Goal: Task Accomplishment & Management: Manage account settings

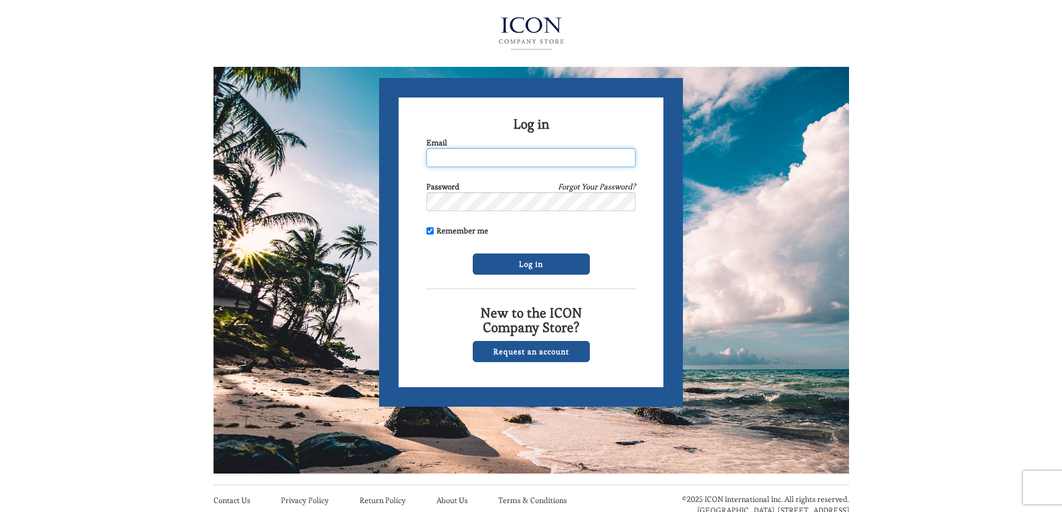
click at [464, 157] on input "Email" at bounding box center [530, 157] width 209 height 19
click at [960, 160] on div "Log in Email Password Forgot Your Password? Remember me Log in New to the ICON …" at bounding box center [531, 279] width 1062 height 559
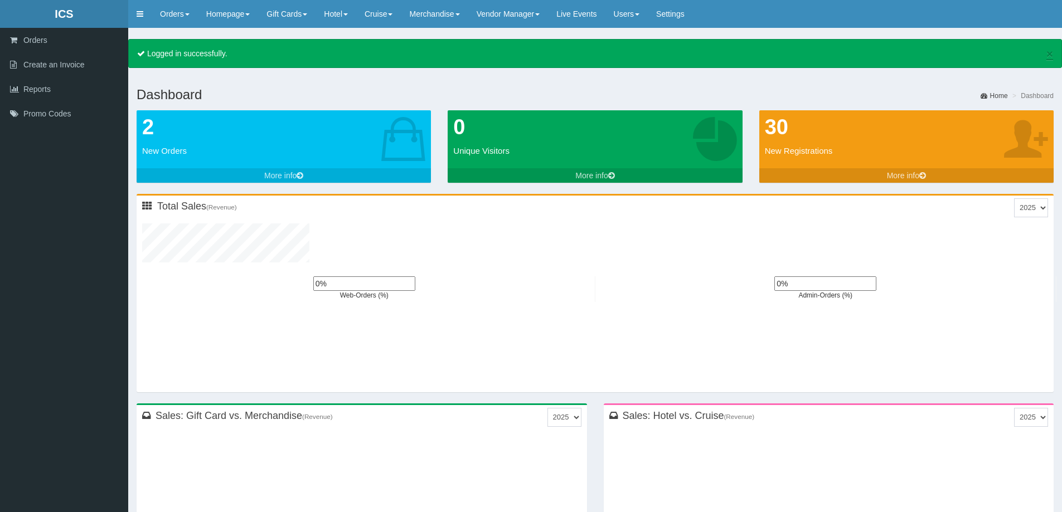
type input "0"
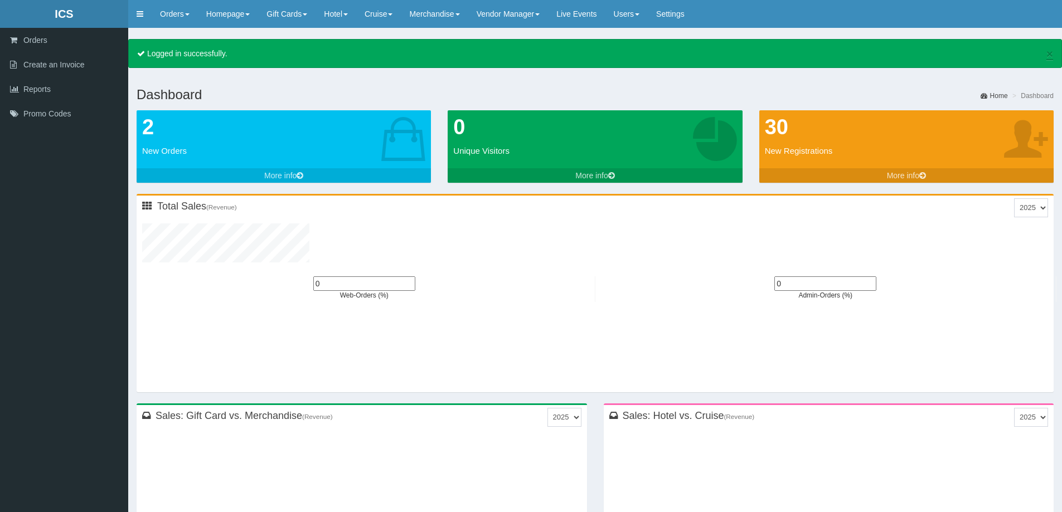
type input "0"
type input "2"
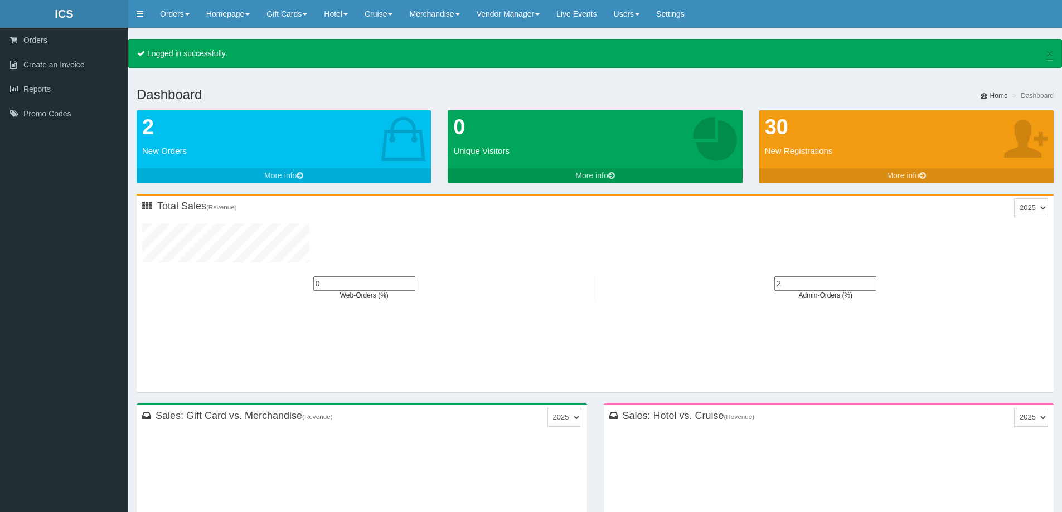
type input "0"
type input "3"
type input "0"
type input "3"
type input "0"
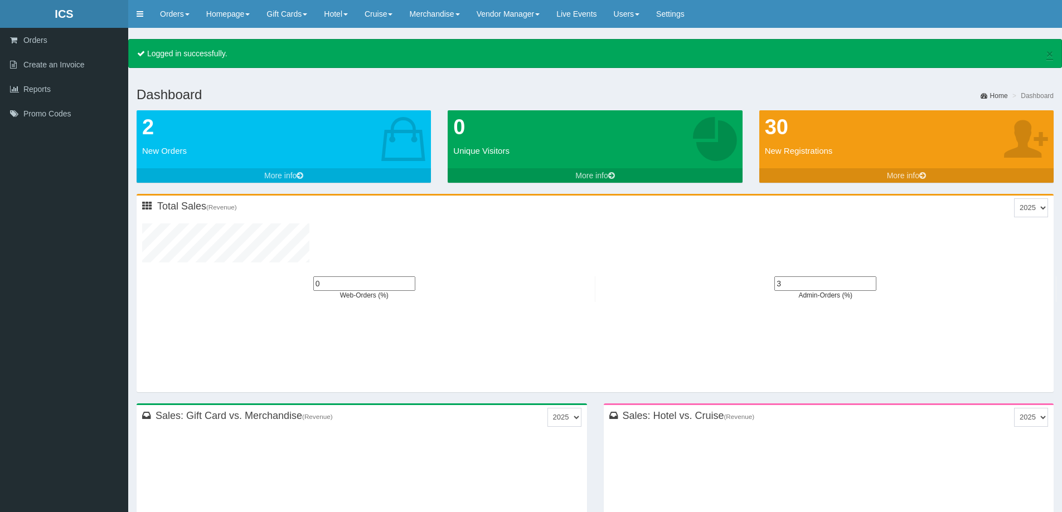
type input "4"
type input "0"
type input "5"
type input "0"
type input "6"
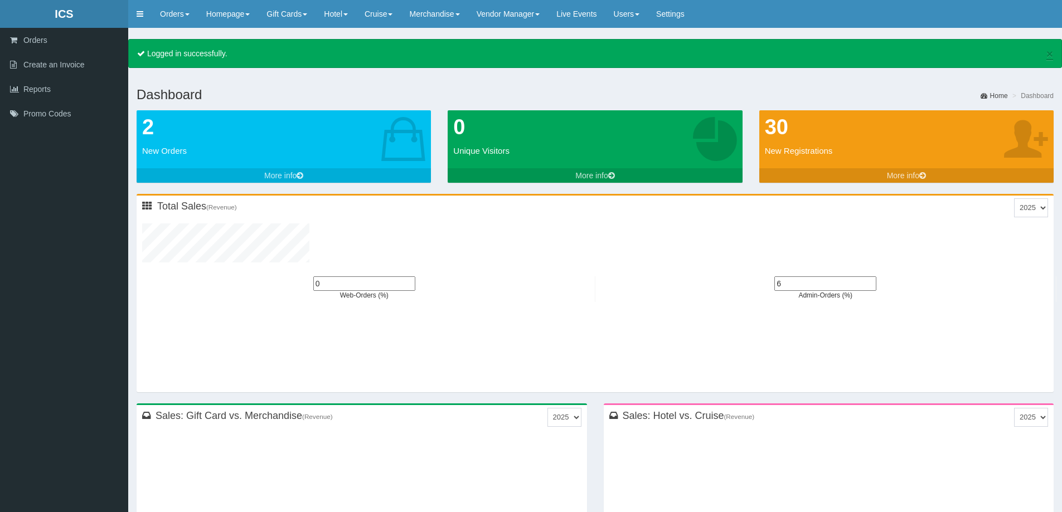
type input "0"
type input "7"
type input "0"
type input "9"
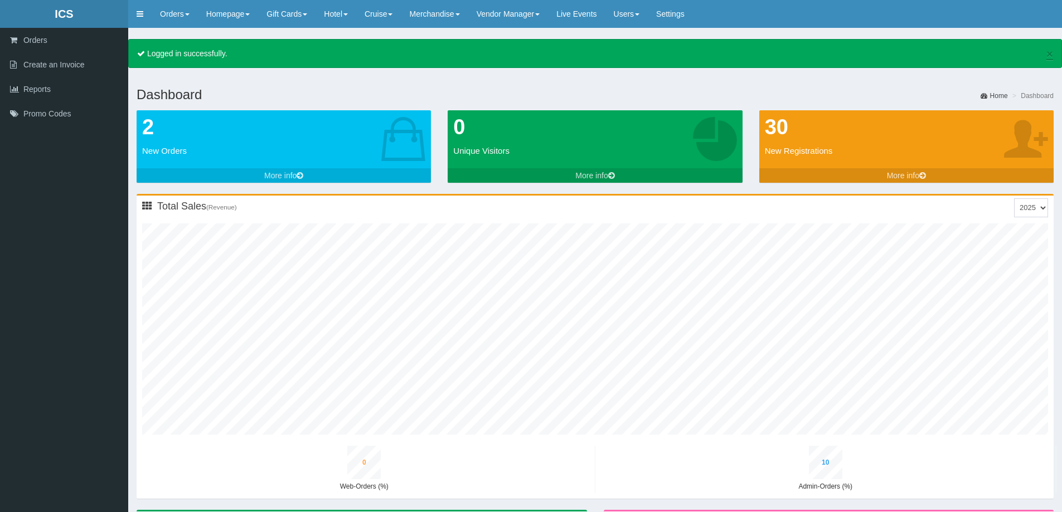
type input "0"
type input "1"
type input "6"
type input "0"
type input "7"
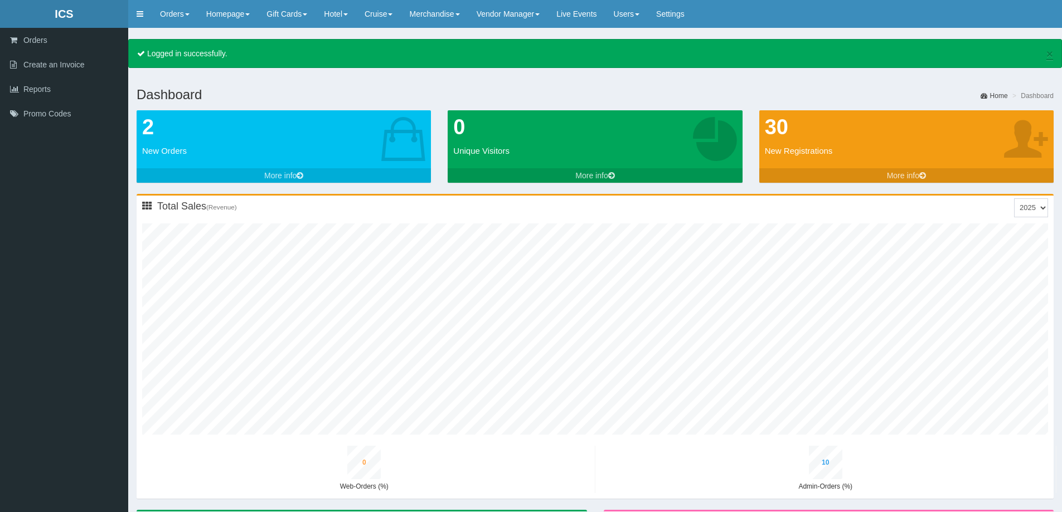
type input "0"
type input "12"
type input "1"
type input "7"
type input "0"
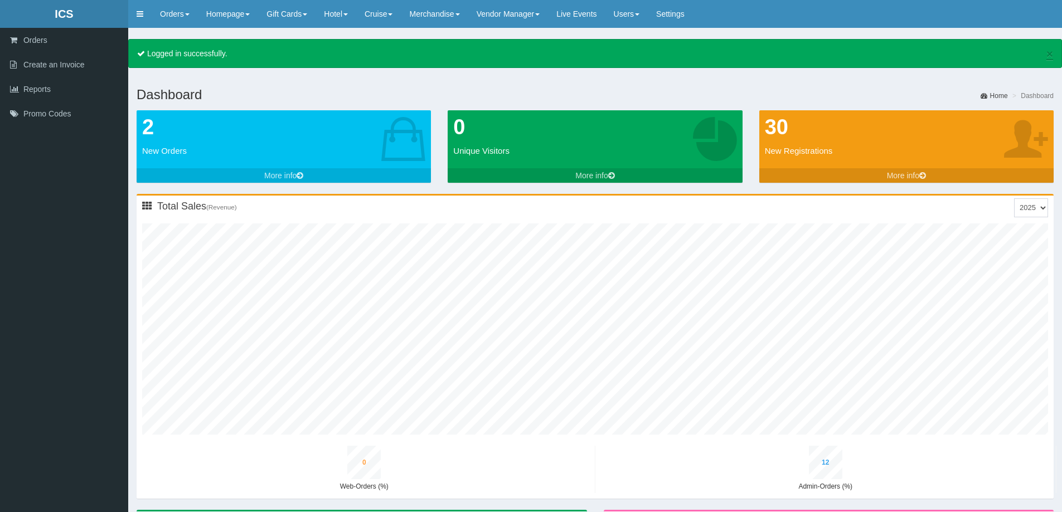
type input "8"
type input "0"
type input "14"
type input "1"
type input "8"
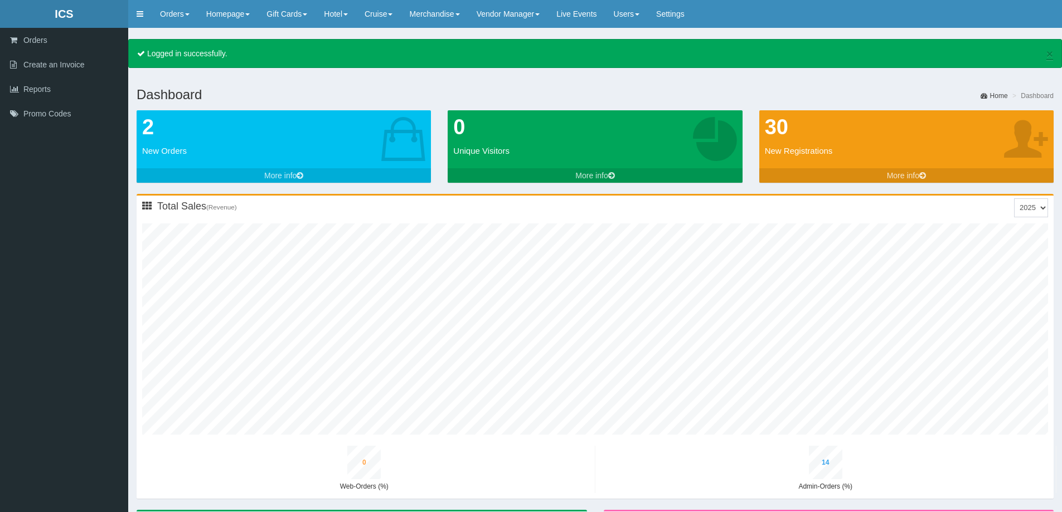
type input "0"
type input "10"
type input "1"
type input "15"
type input "2"
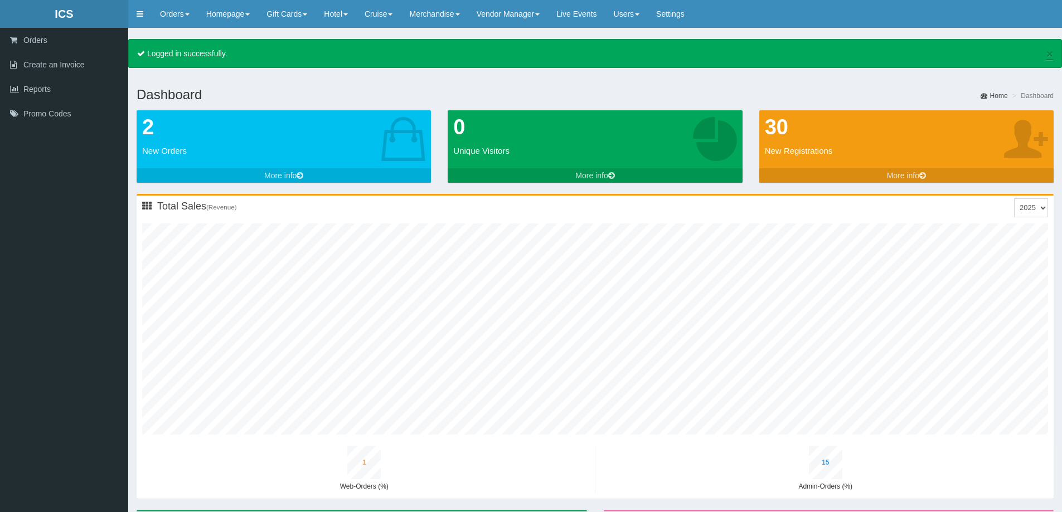
type input "9"
type input "0"
type input "12"
type input "1"
type input "17"
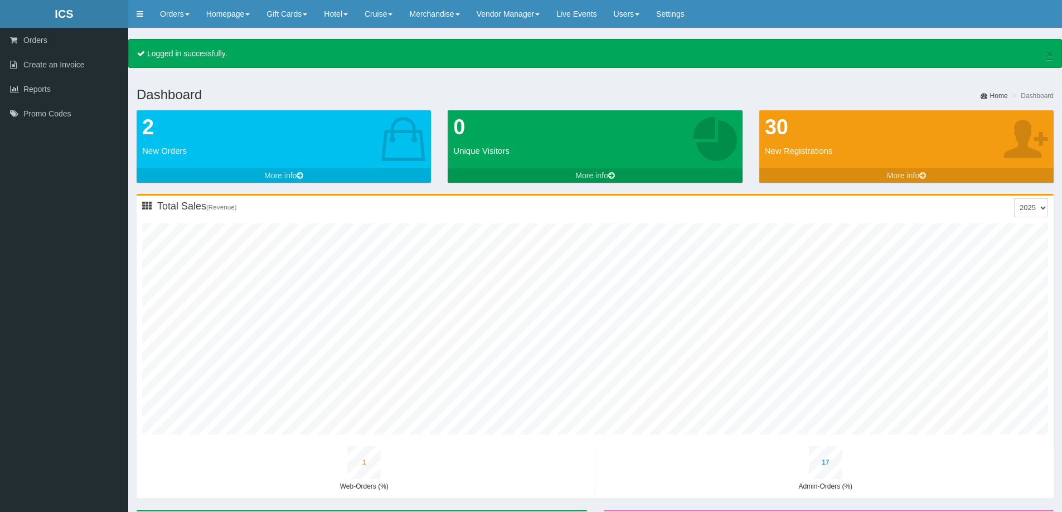
type input "2"
type input "11"
type input "0"
type input "13"
type input "1"
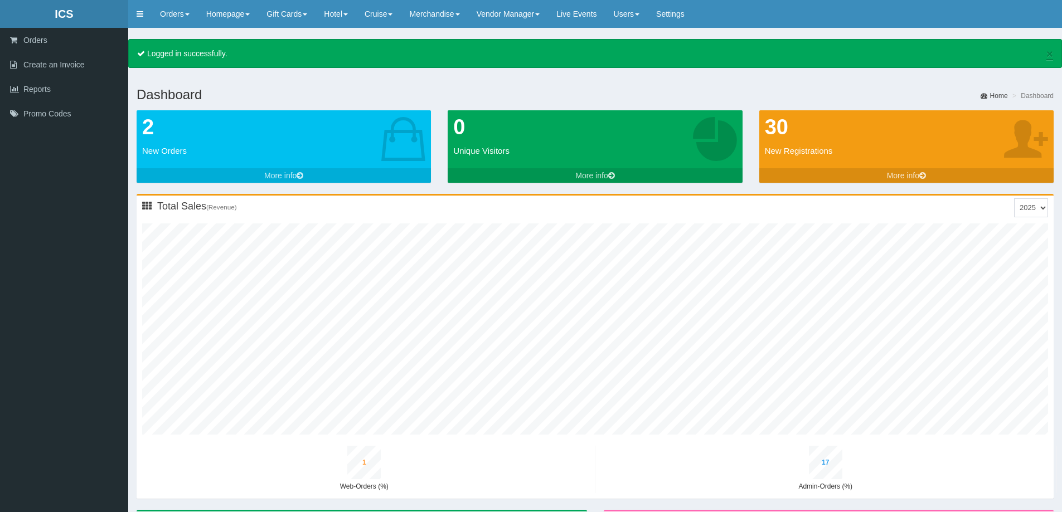
type input "19"
type input "2"
type input "12"
type input "0"
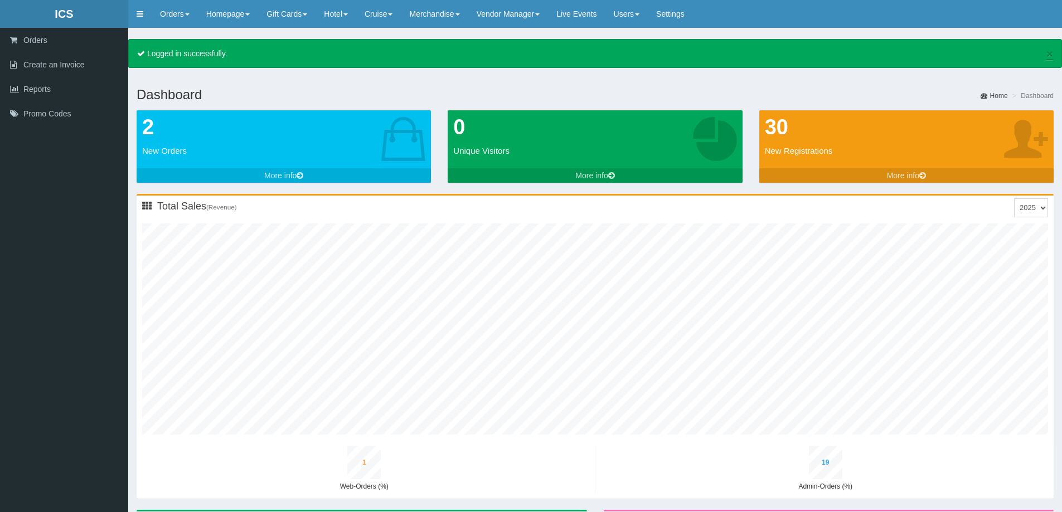
type input "15"
type input "1"
type input "21"
type input "3"
type input "14"
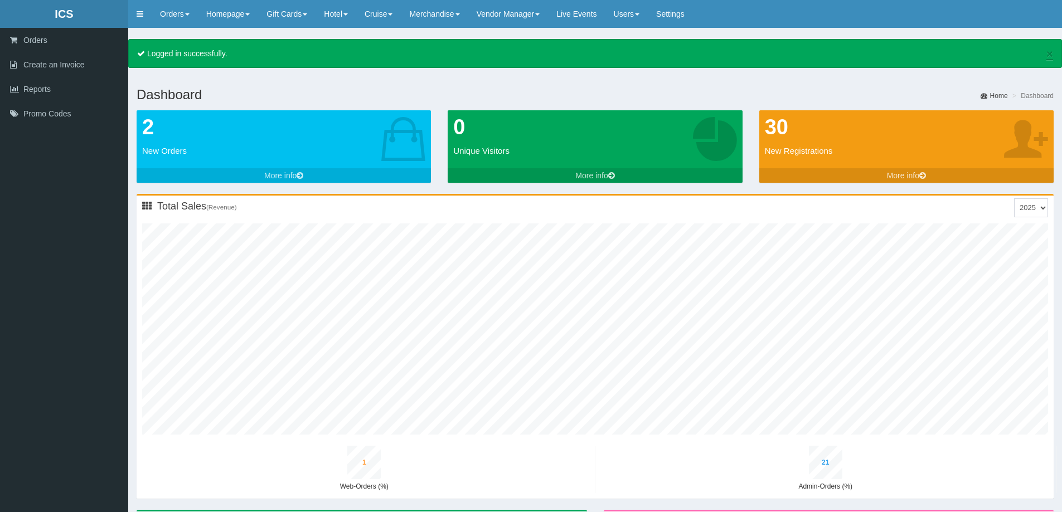
type input "0"
type input "17"
type input "1"
type input "23"
type input "3"
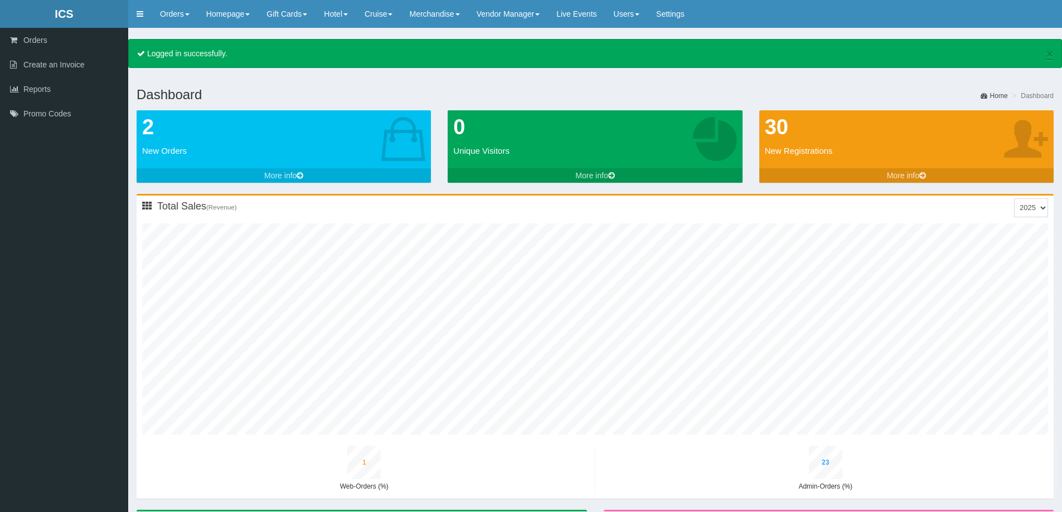
type input "15"
type input "0"
type input "19"
type input "1"
type input "26"
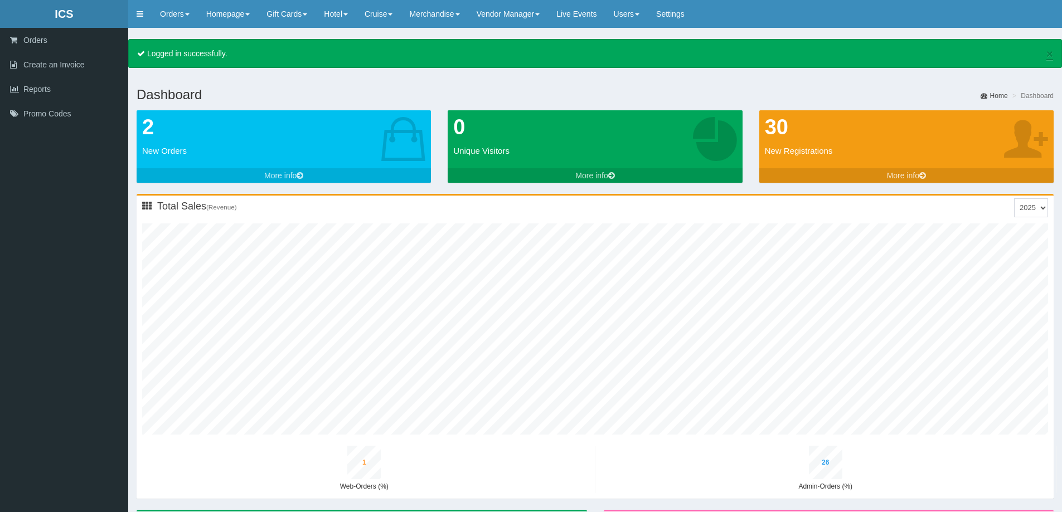
type input "3"
type input "17"
type input "0"
type input "21"
type input "1"
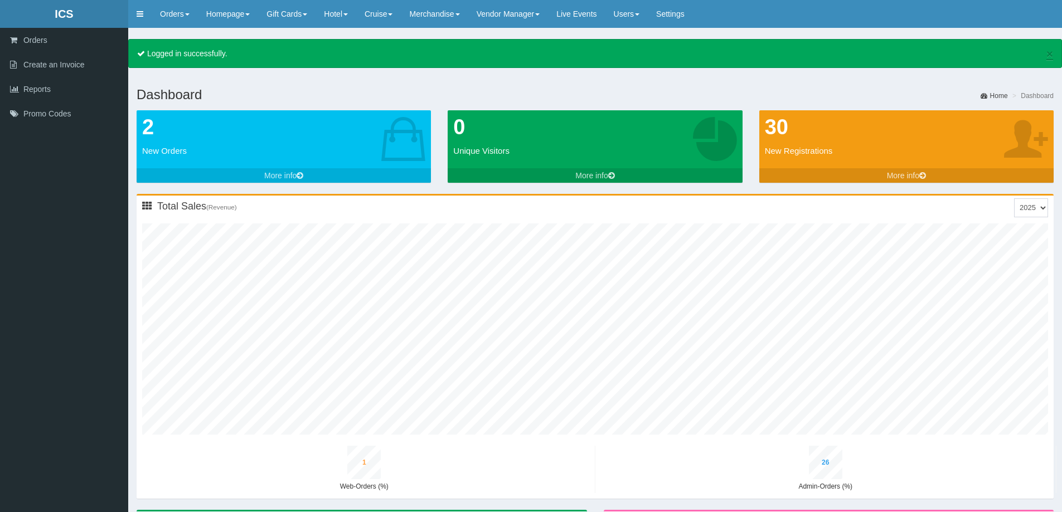
type input "28"
type input "4"
type input "19"
type input "1"
type input "23"
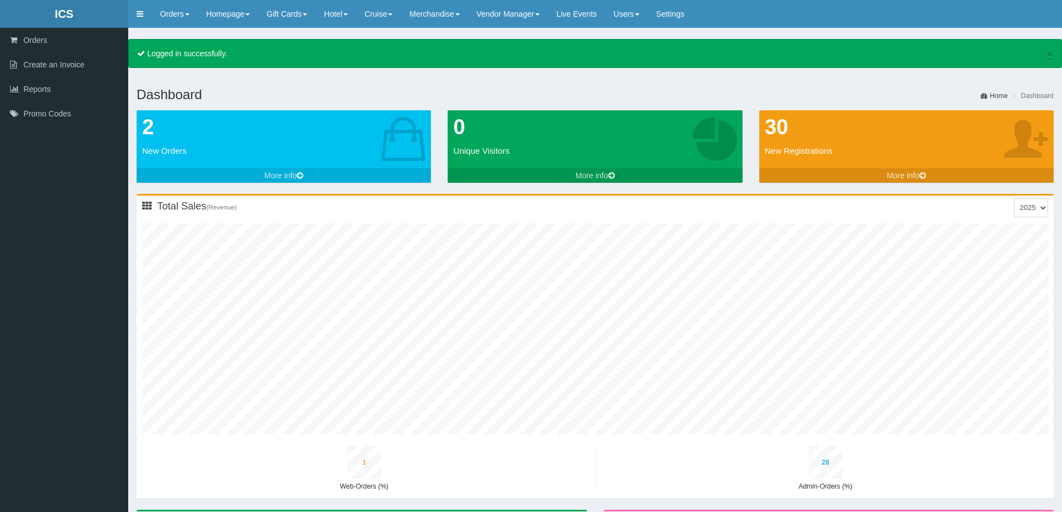
type input "1"
type input "30"
type input "4"
type input "21"
type input "1"
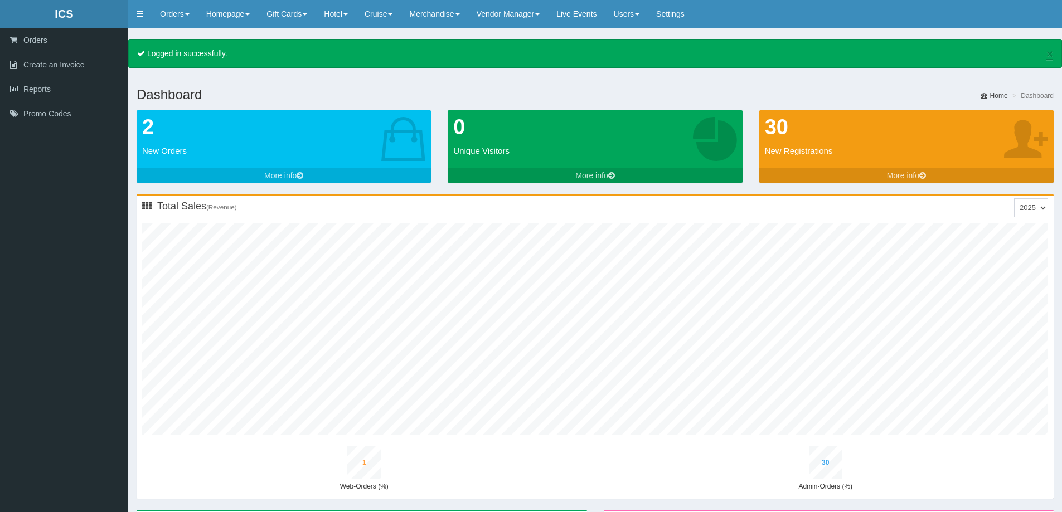
type input "25"
type input "1"
type input "33"
type input "4"
type input "23"
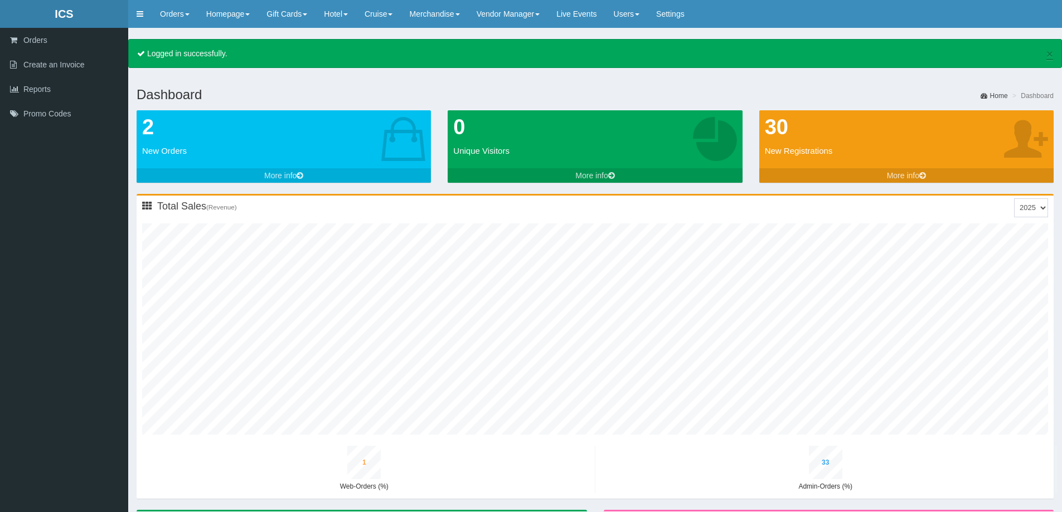
type input "1"
type input "28"
type input "1"
type input "35"
type input "5"
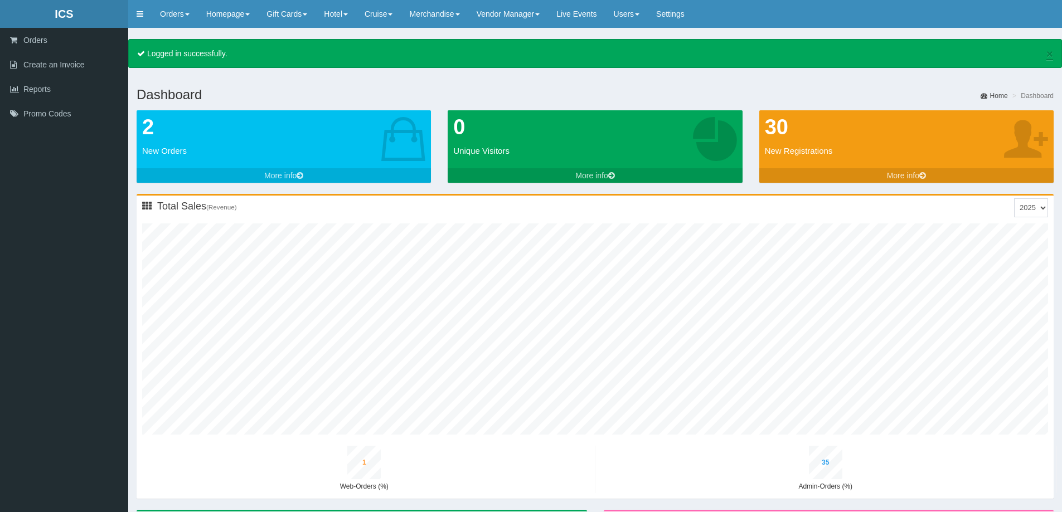
type input "25"
type input "1"
type input "30"
type input "1"
type input "37"
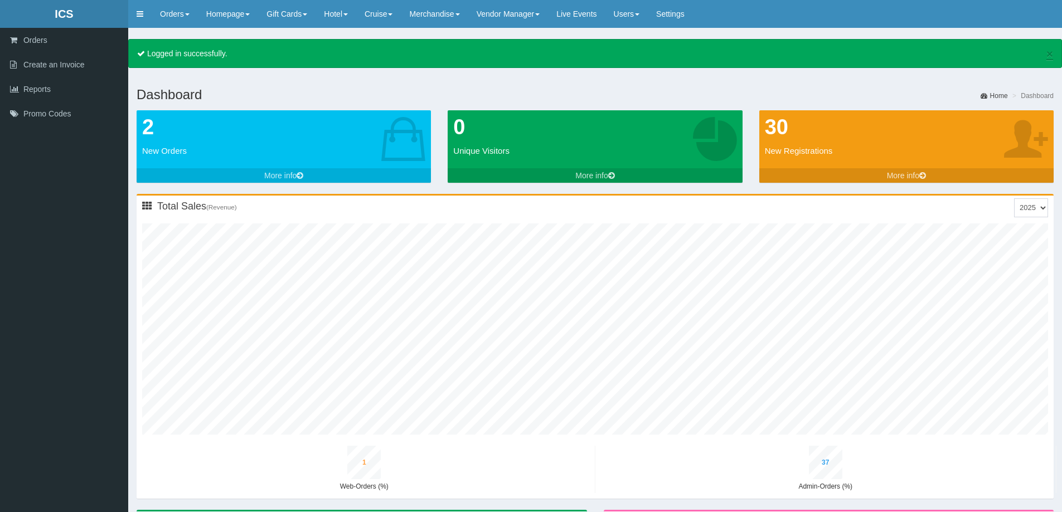
type input "5"
type input "27"
type input "1"
type input "32"
type input "1"
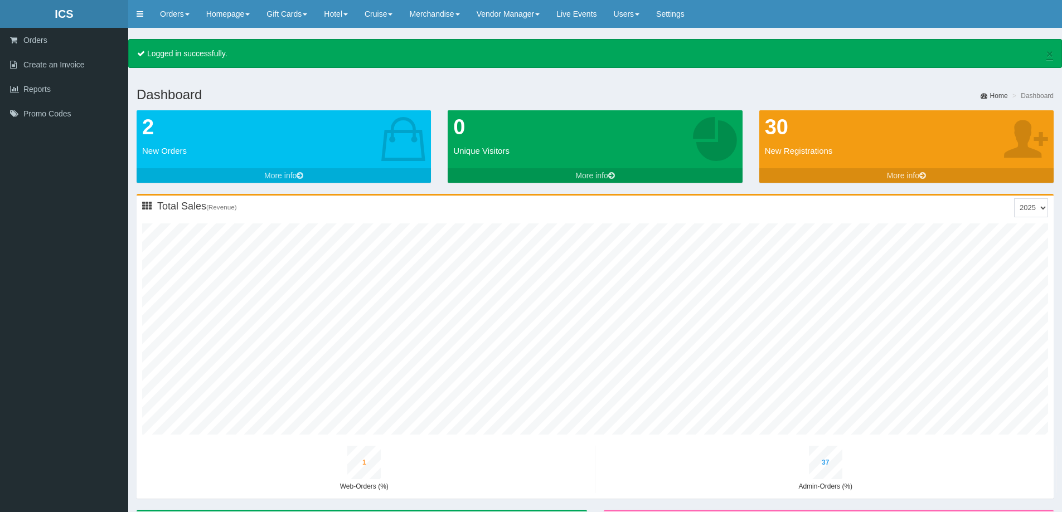
type input "40"
type input "5"
type input "29"
type input "1"
type input "35"
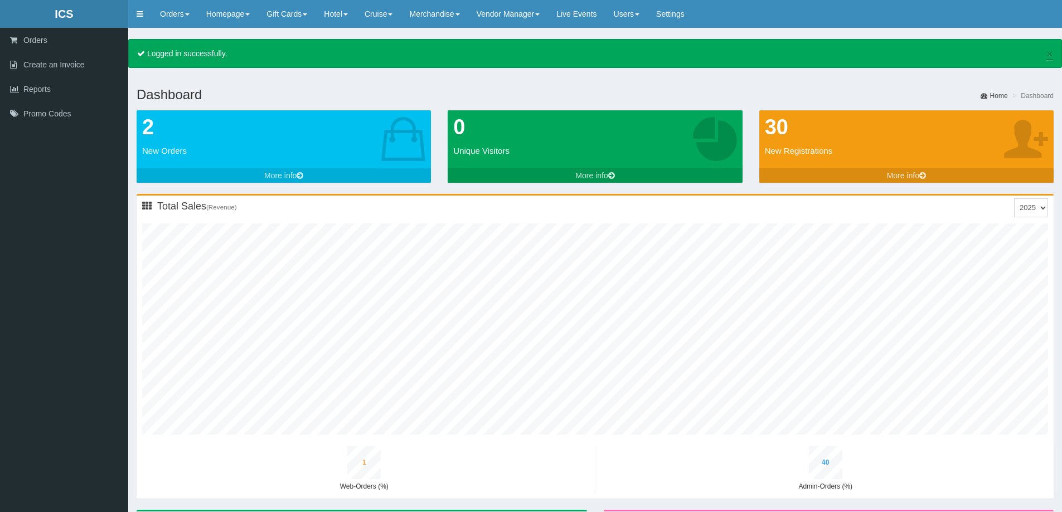
type input "2"
type input "42"
type input "6"
type input "31"
type input "1"
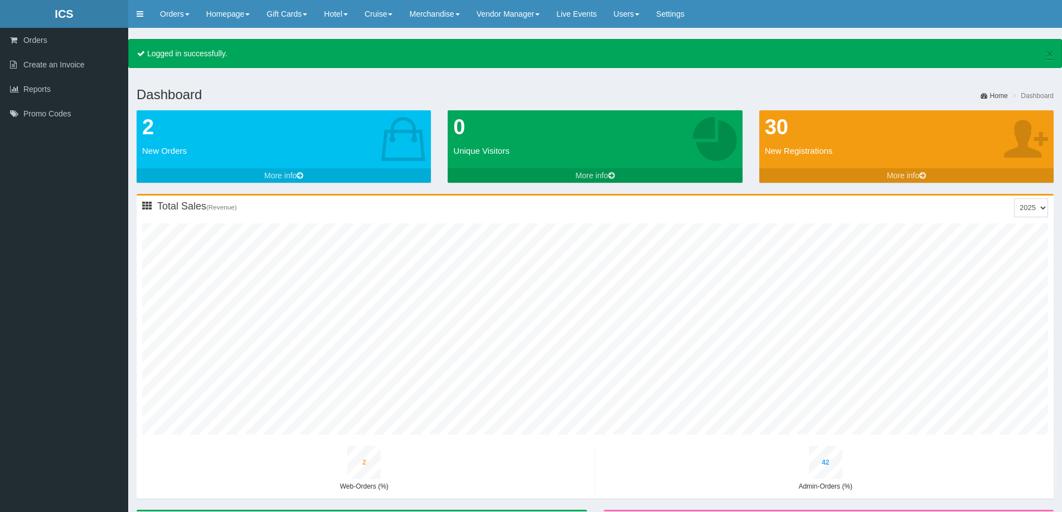
type input "37"
type input "2"
type input "45"
type input "6"
type input "33"
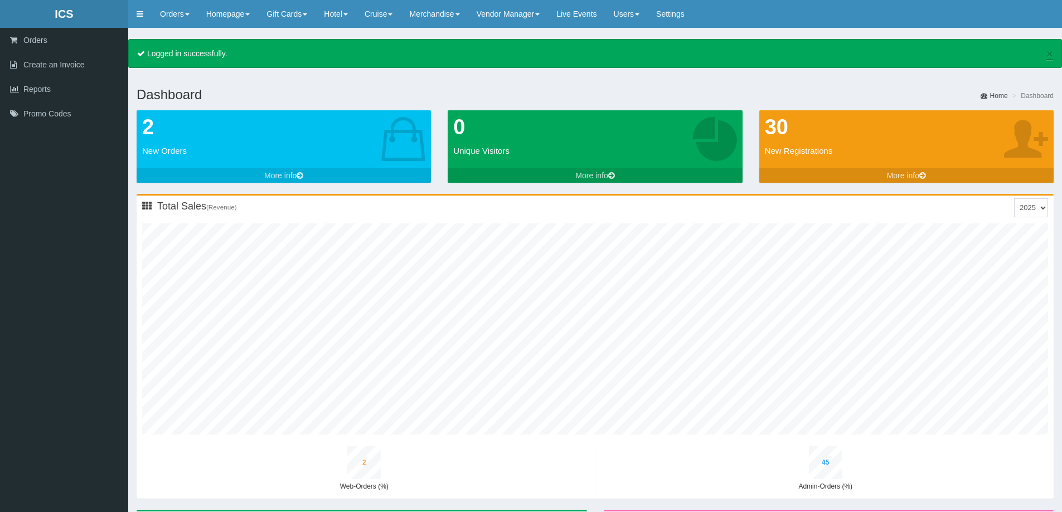
type input "1"
type input "40"
type input "2"
type input "47"
type input "7"
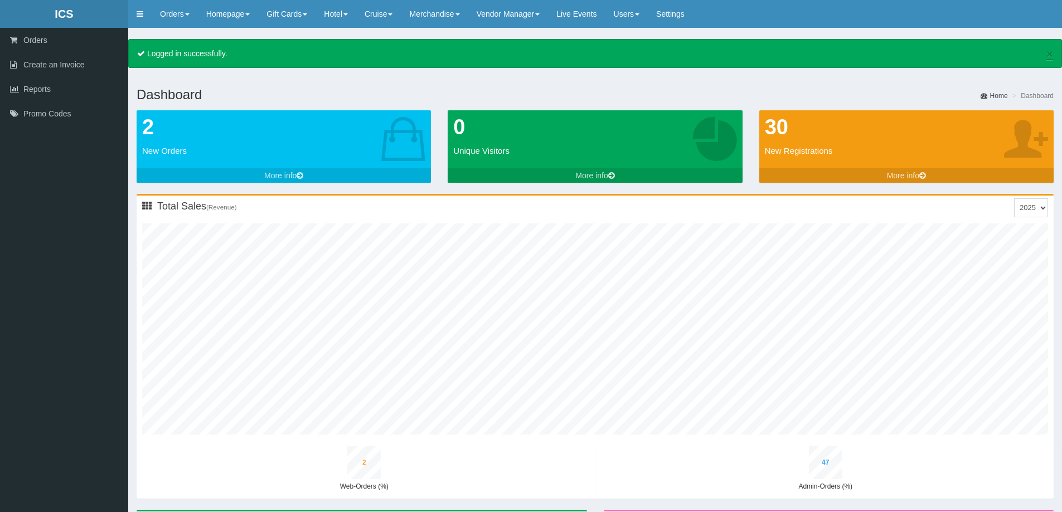
type input "35"
type input "1"
type input "42"
type input "2"
type input "50"
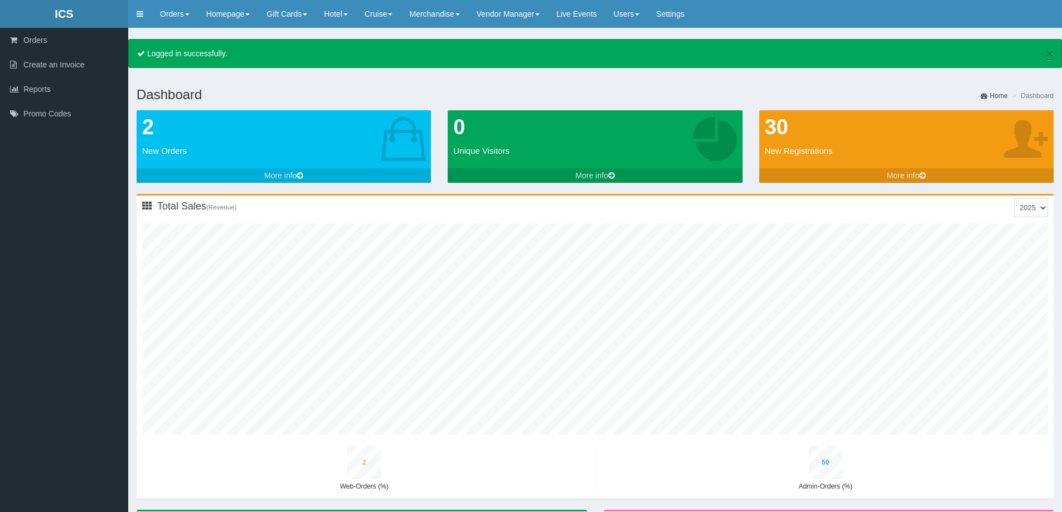
type input "7"
type input "38"
type input "1"
type input "45"
type input "2"
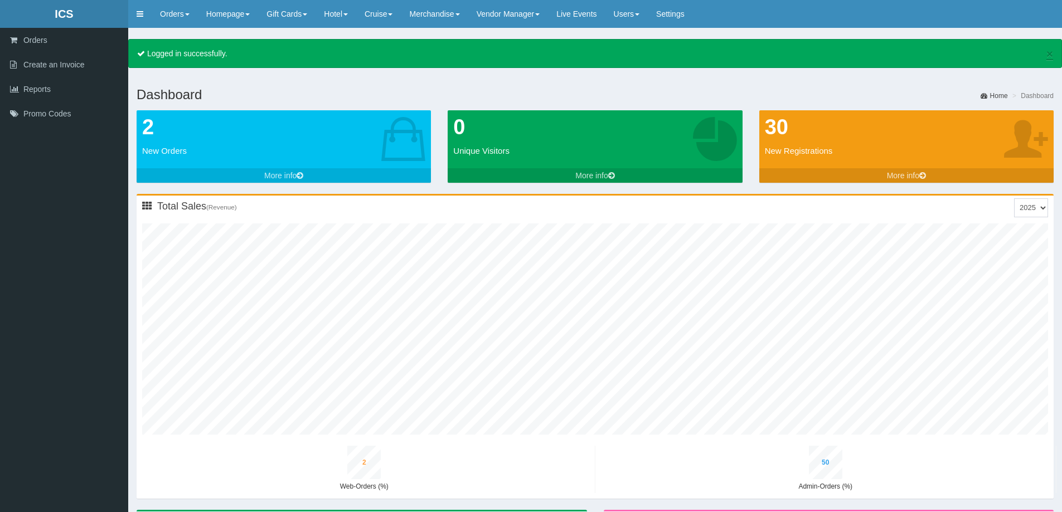
type input "53"
type input "7"
type input "40"
type input "1"
type input "48"
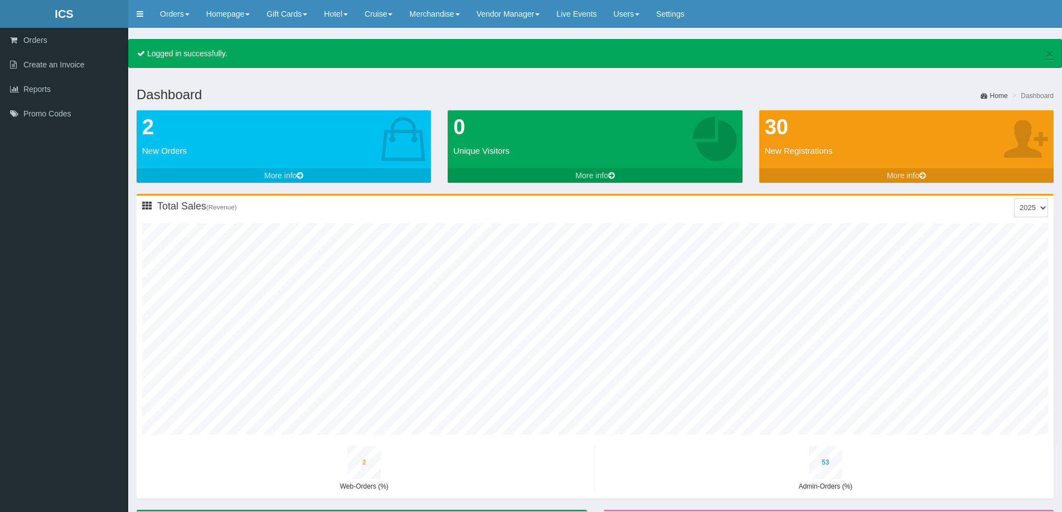
type input "2"
type input "55"
type input "8"
type input "42"
type input "1"
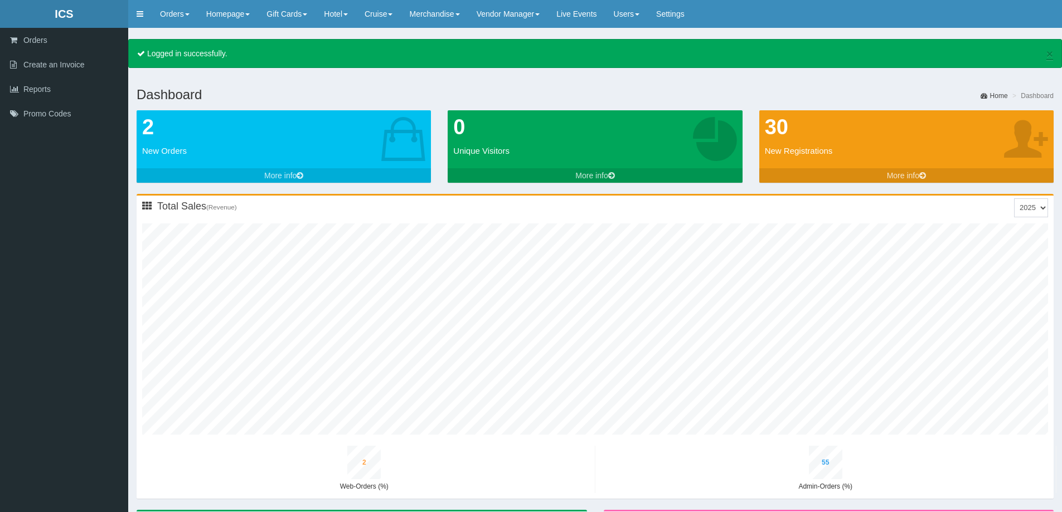
type input "50"
type input "2"
type input "58"
type input "8"
type input "44"
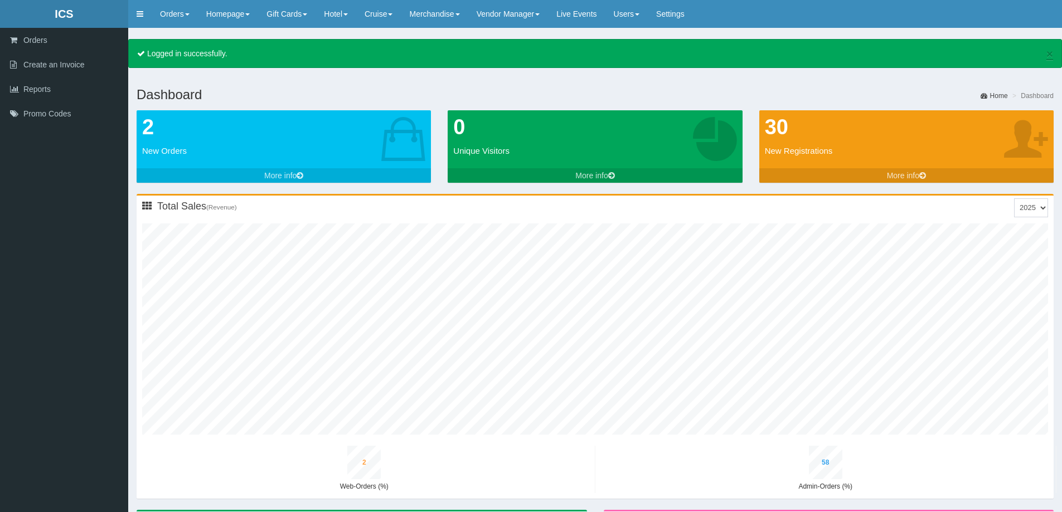
type input "1"
type input "52"
type input "2"
type input "60"
type input "9"
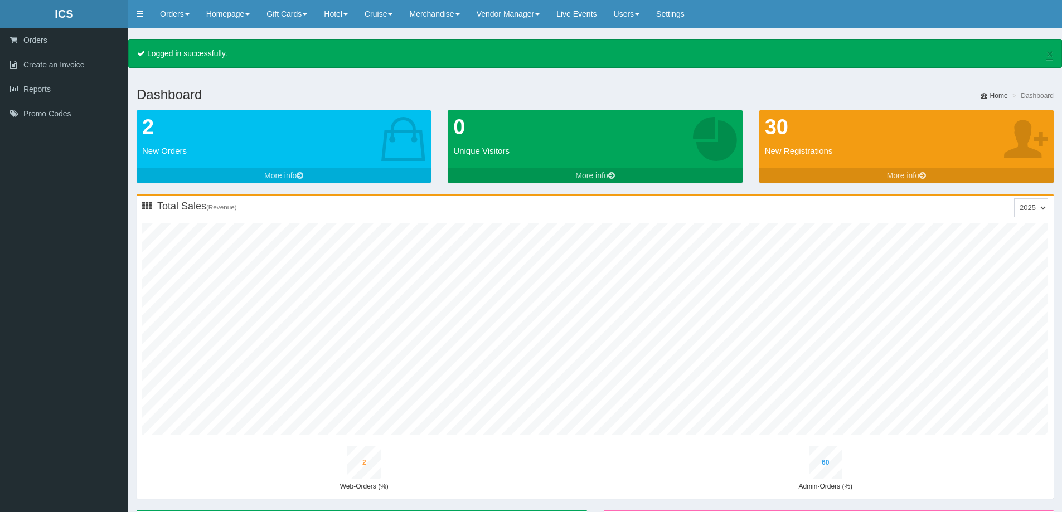
type input "46"
type input "1"
type input "55"
type input "2"
type input "62"
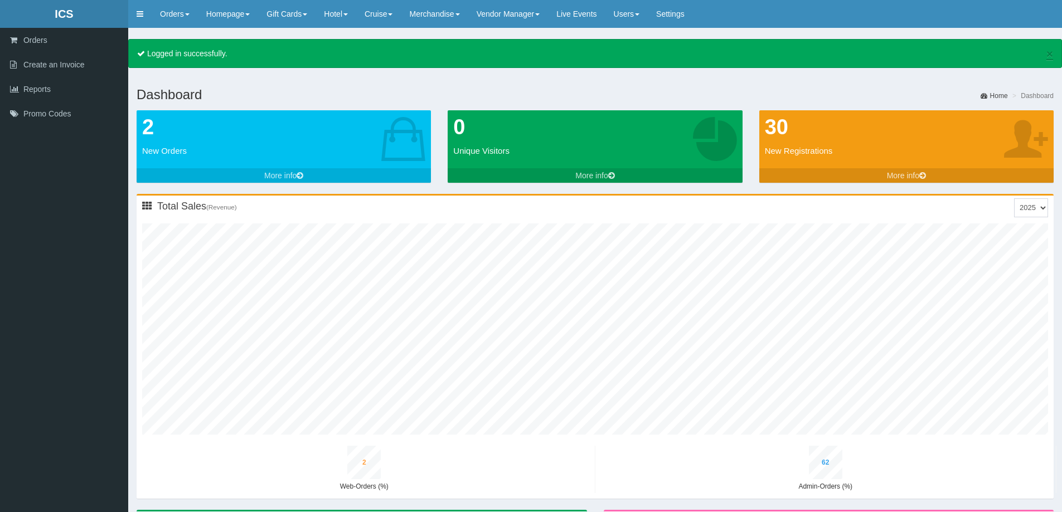
type input "9"
type input "49"
type input "1"
type input "58"
type input "2"
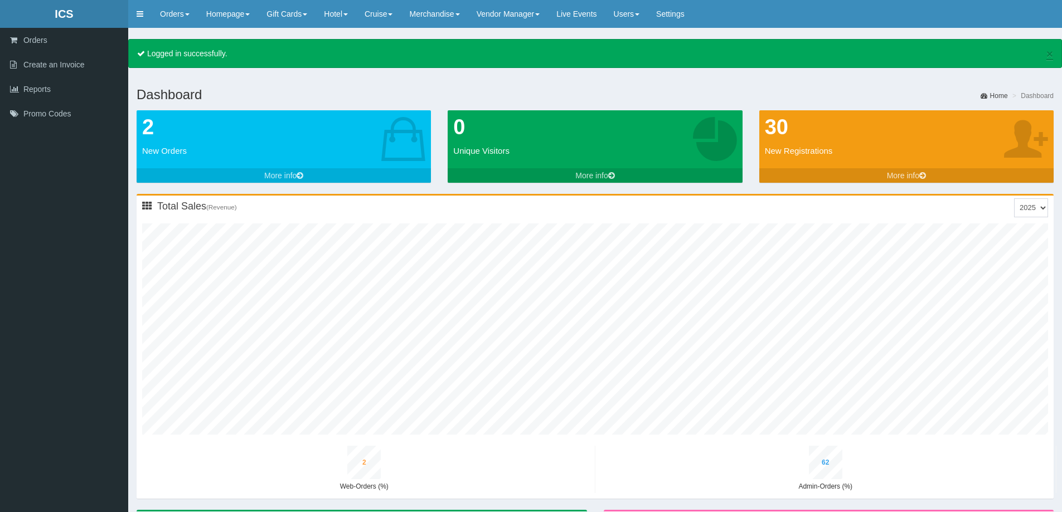
type input "65"
type input "10"
type input "51"
type input "1"
type input "60"
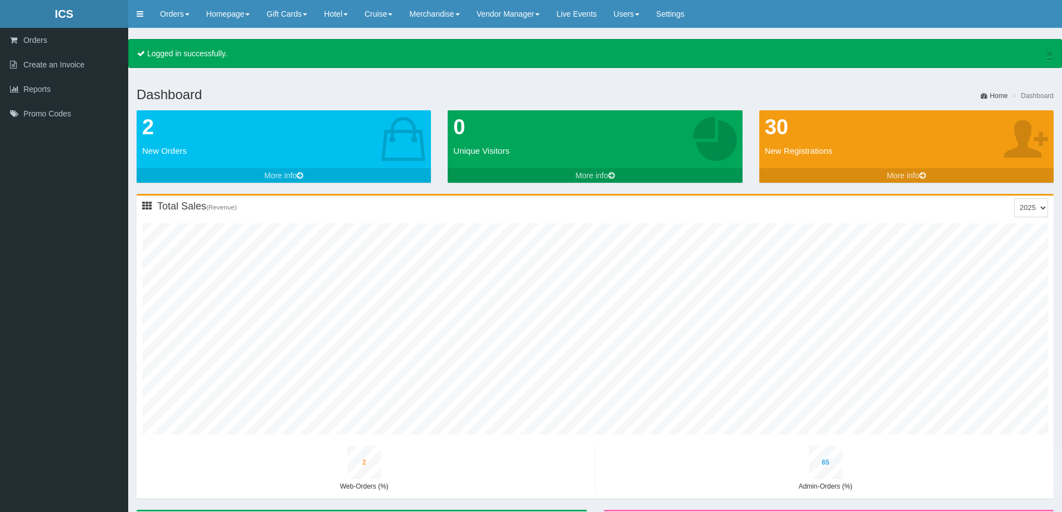
type input "2"
type input "67"
type input "10"
type input "53"
type input "1"
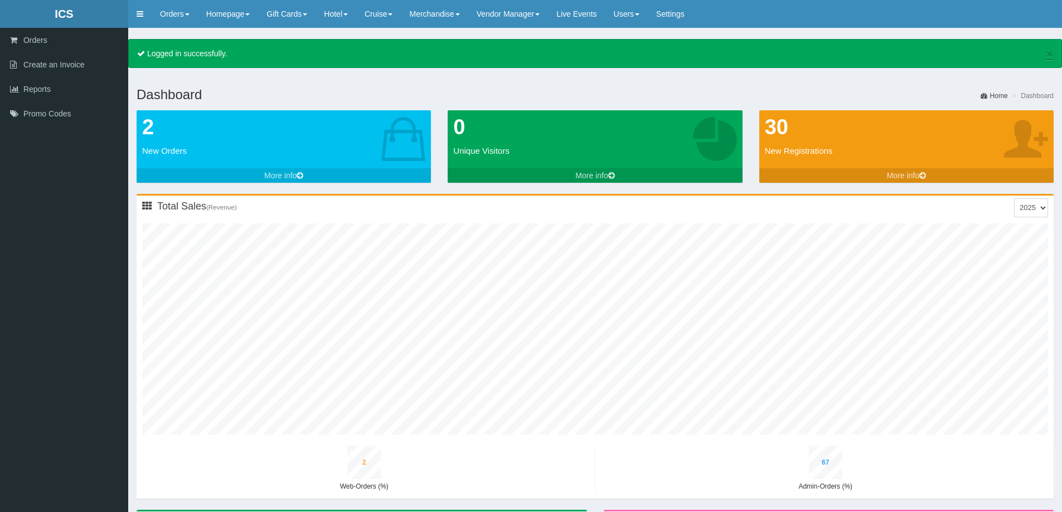
type input "63"
type input "3"
type input "69"
type input "10"
type input "55"
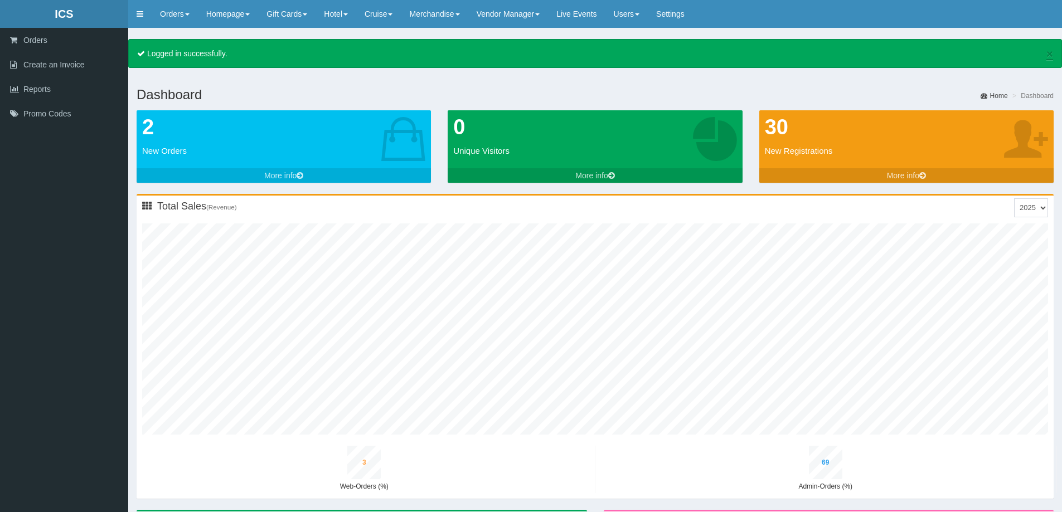
type input "1"
type input "65"
type input "3"
type input "72"
type input "11"
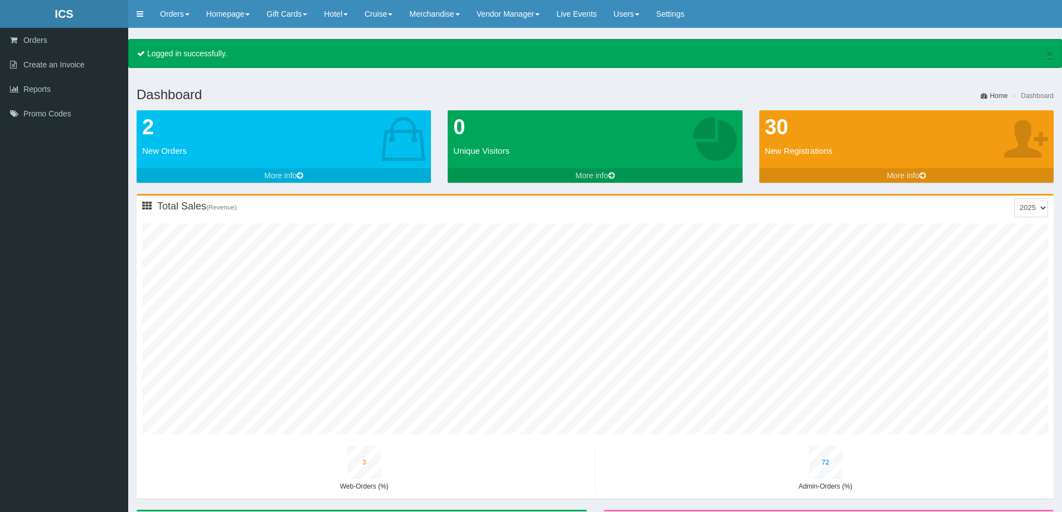
type input "57"
type input "2"
type input "67"
type input "3"
type input "74"
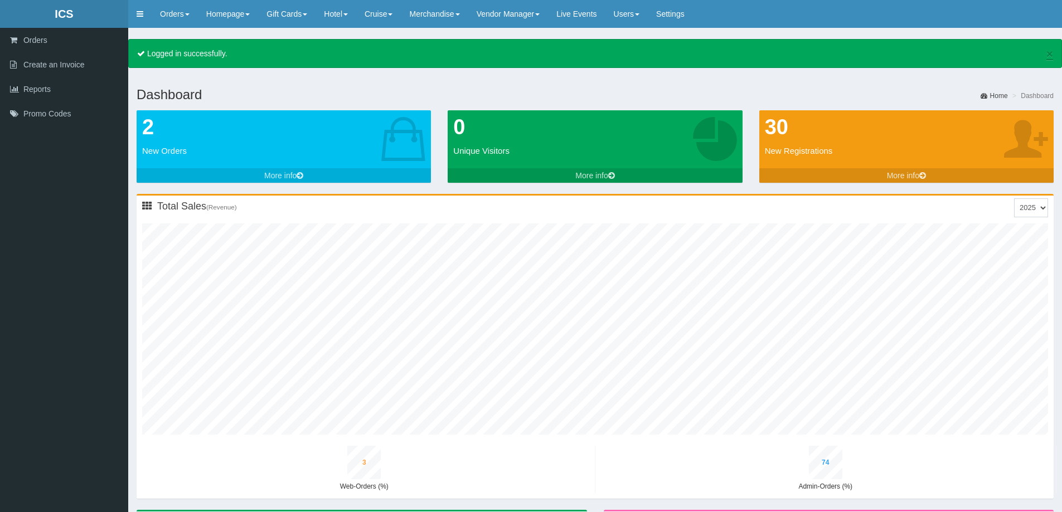
type input "11"
type input "59"
type input "2"
type input "70"
type input "3"
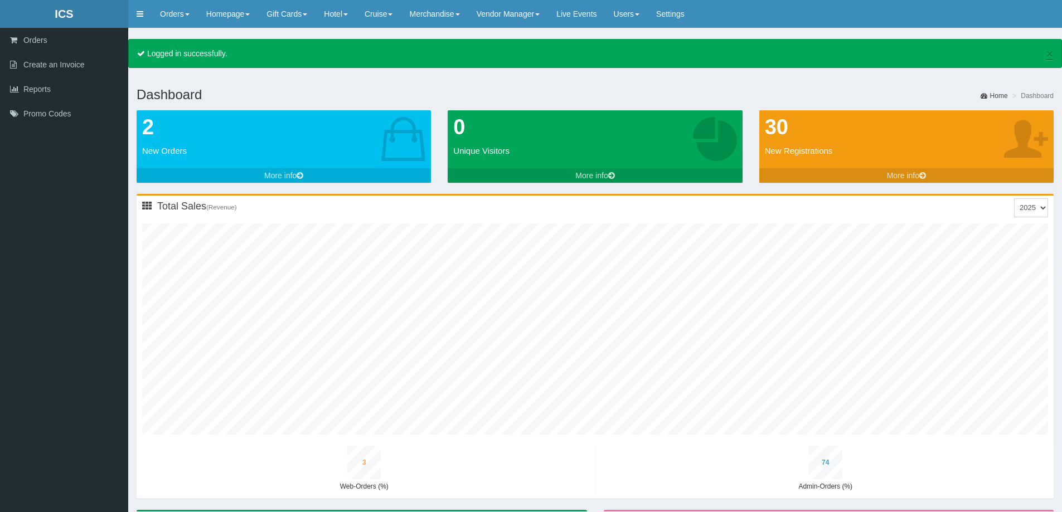
type input "76"
type input "11"
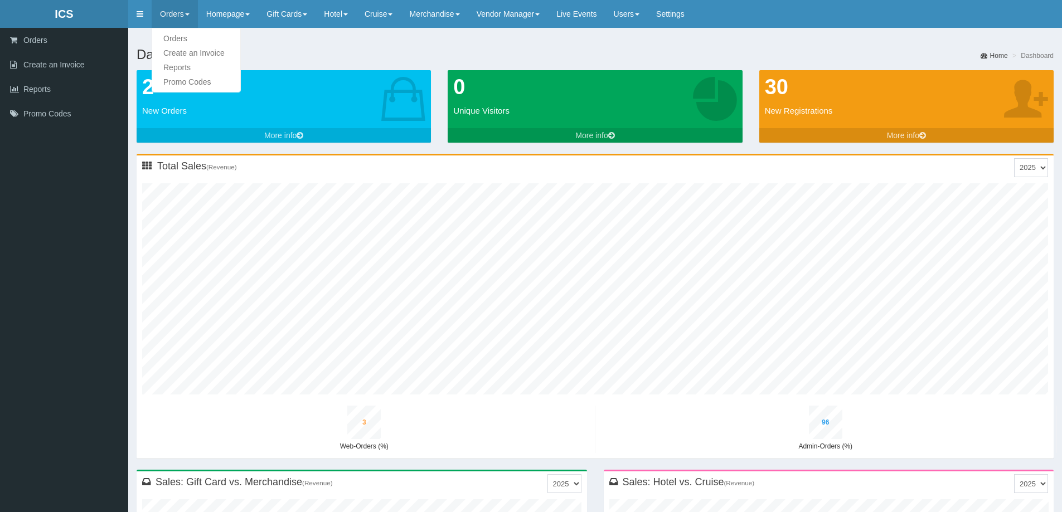
click at [194, 13] on link "Orders" at bounding box center [175, 14] width 46 height 28
click at [189, 13] on link "Orders" at bounding box center [175, 14] width 46 height 28
click at [186, 36] on link "Orders" at bounding box center [196, 38] width 88 height 14
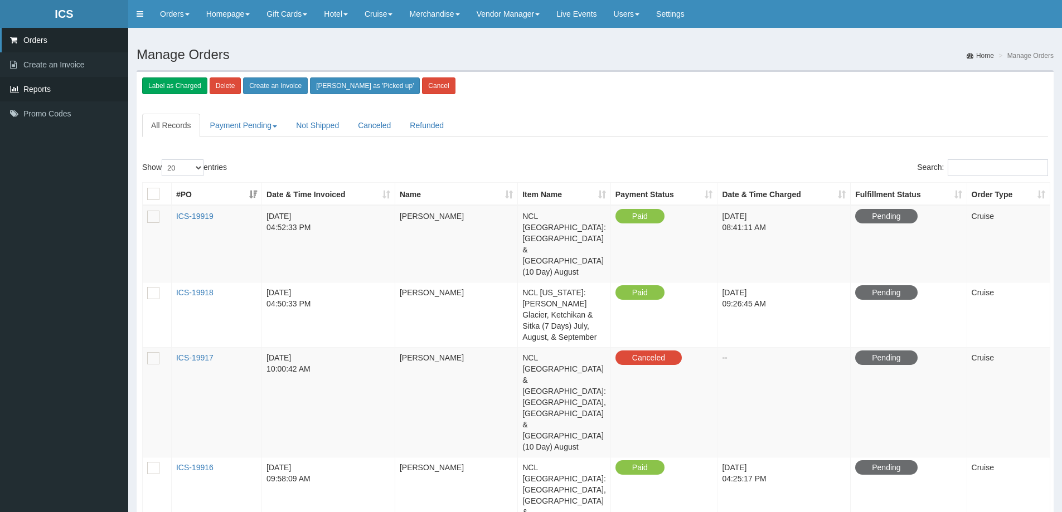
click at [32, 91] on span "Reports" at bounding box center [36, 89] width 27 height 9
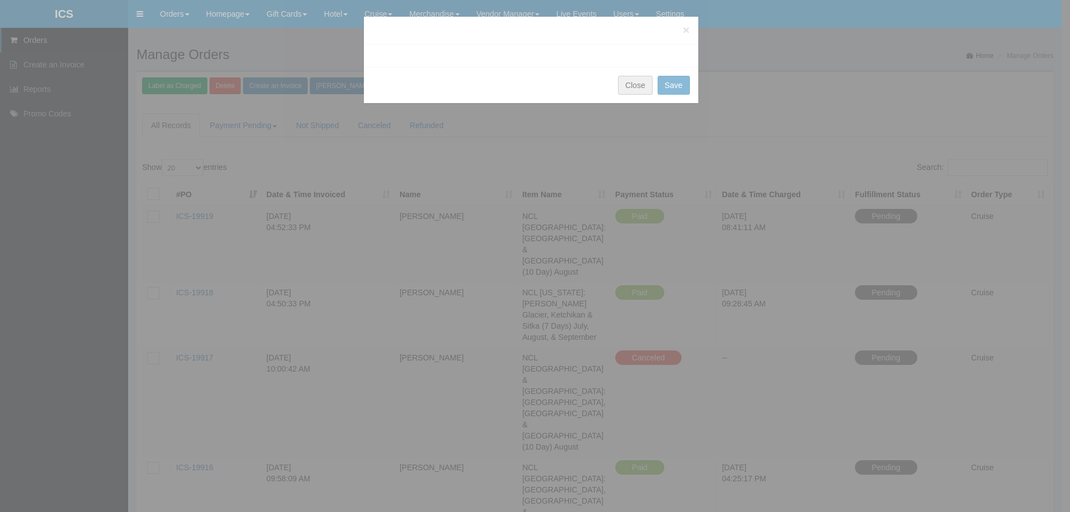
click at [641, 86] on button "Close" at bounding box center [635, 85] width 35 height 19
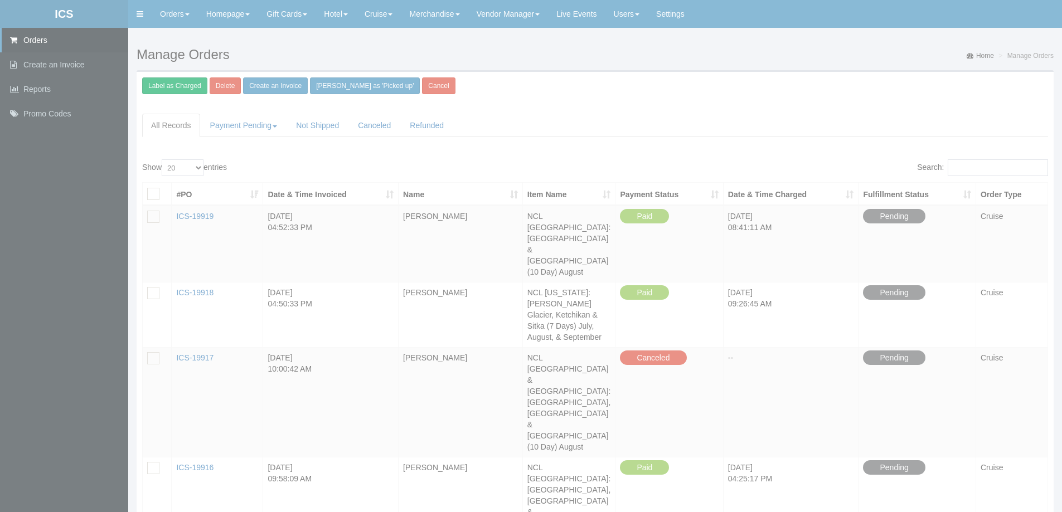
click at [34, 42] on span "Orders" at bounding box center [35, 40] width 24 height 9
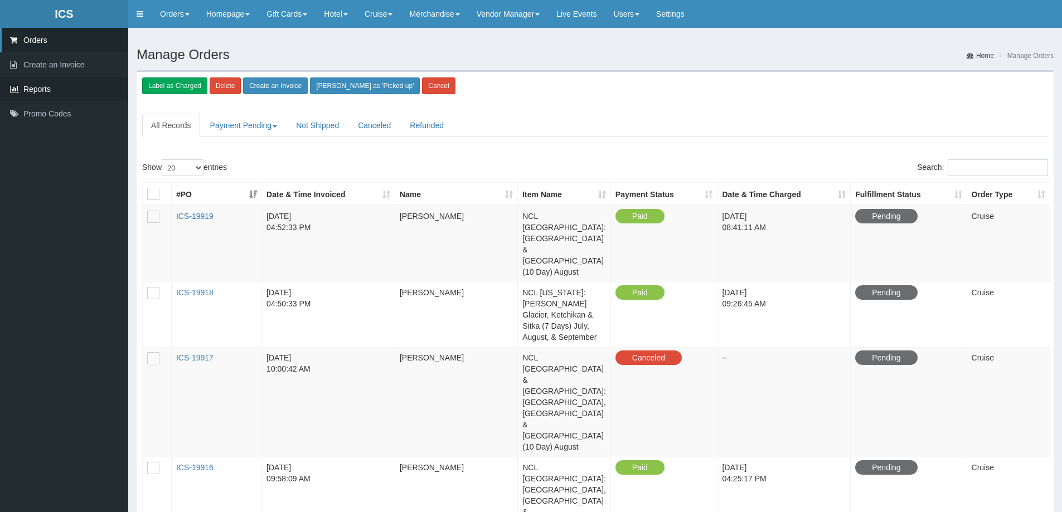
click at [38, 88] on span "Reports" at bounding box center [36, 89] width 27 height 9
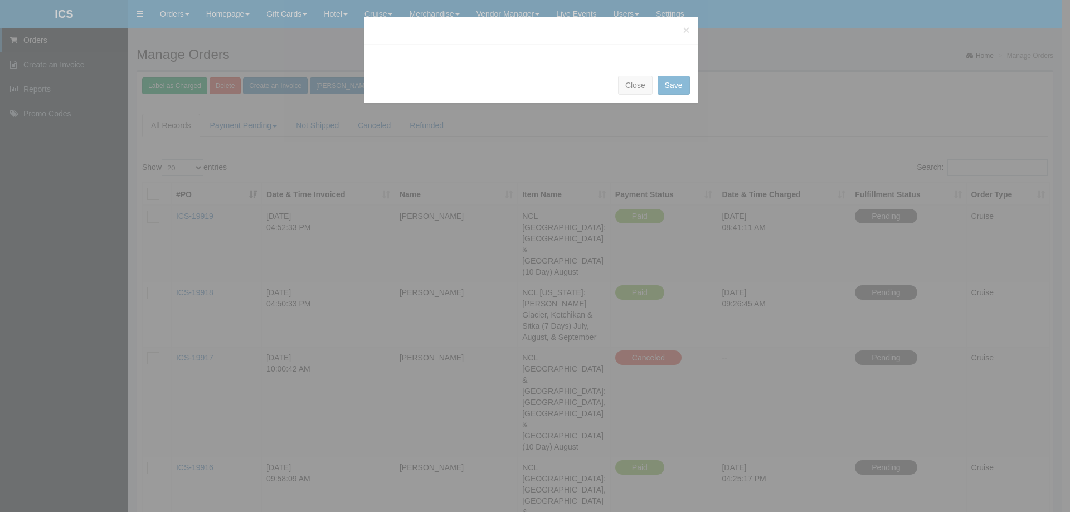
click at [56, 397] on div "× Close Save" at bounding box center [535, 256] width 1070 height 512
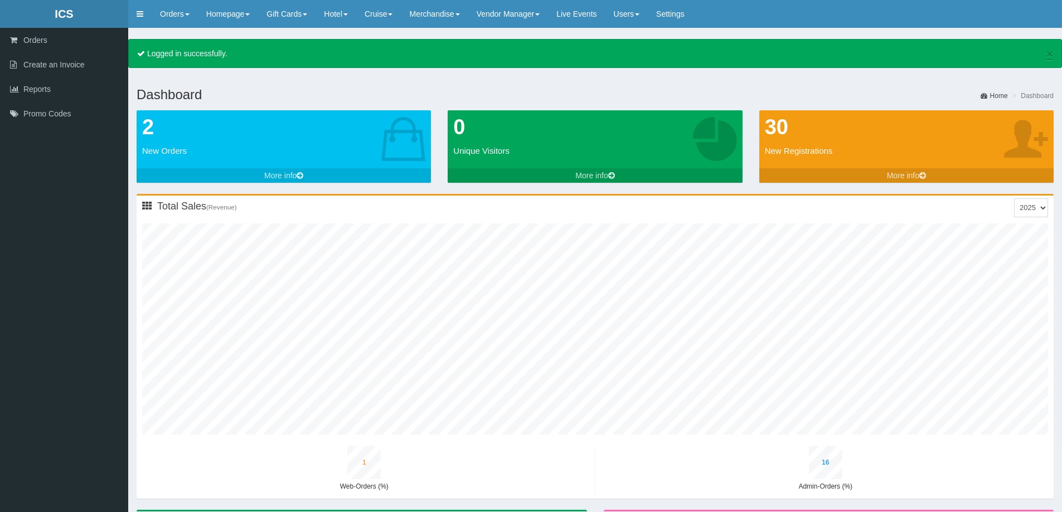
type input "1"
type input "19"
type input "3"
type input "17"
type input "0"
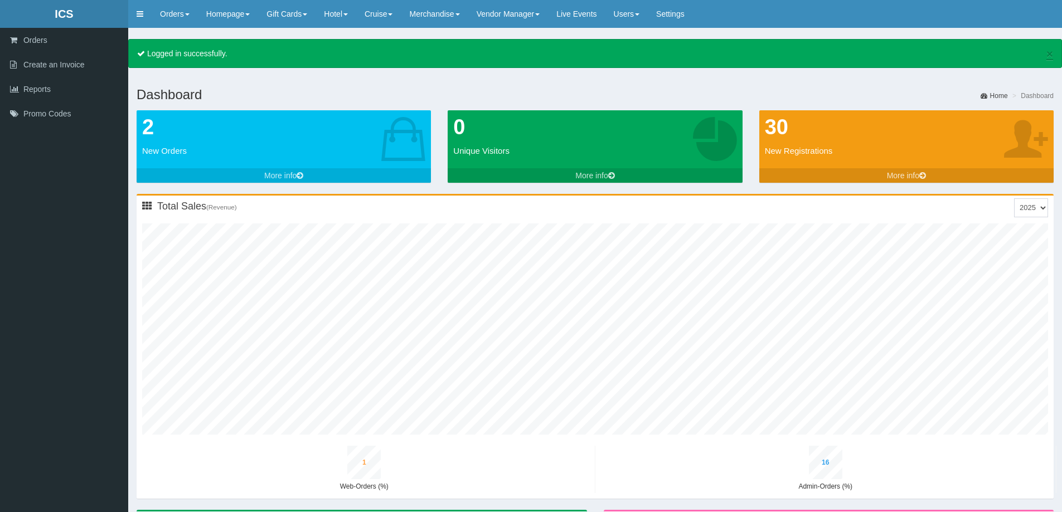
type input "19"
type input "1"
type input "23"
type input "4"
type input "20"
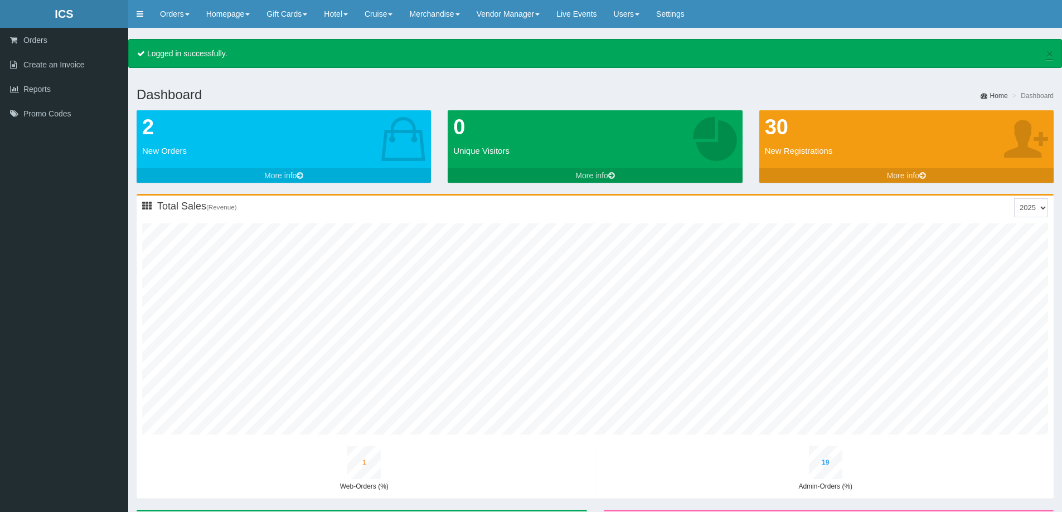
type input "1"
type input "24"
type input "1"
type input "27"
type input "4"
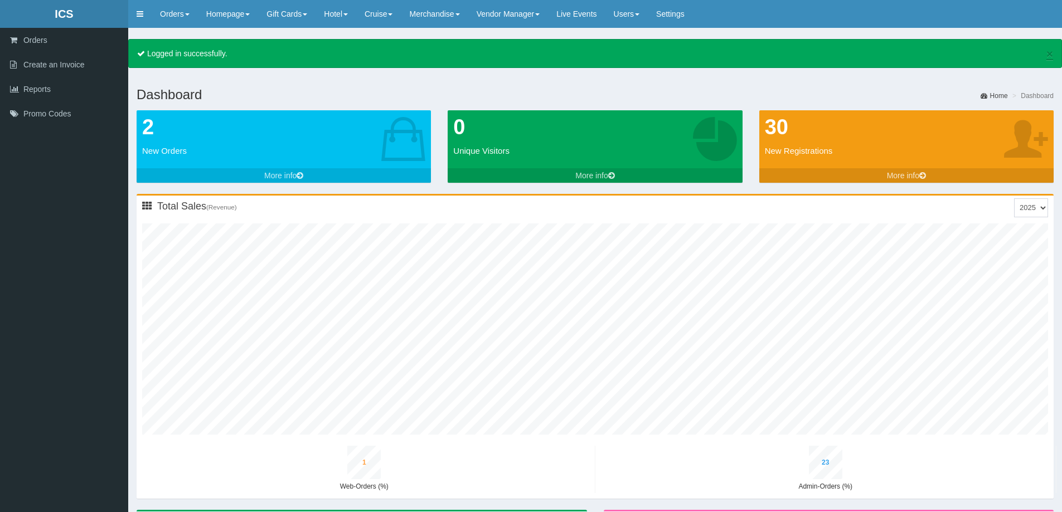
type input "24"
type input "1"
type input "28"
type input "1"
type input "30"
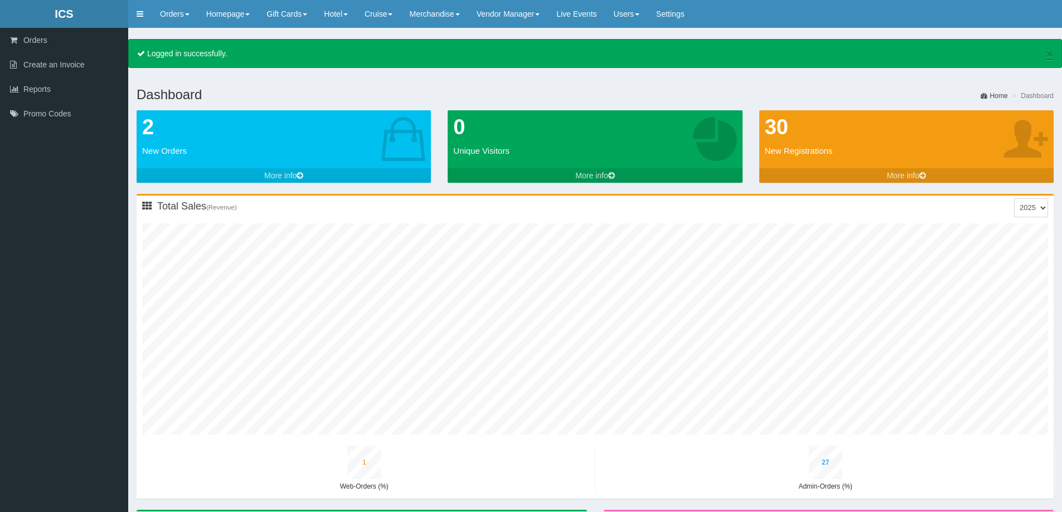
type input "5"
type input "26"
type input "1"
type input "30"
type input "1"
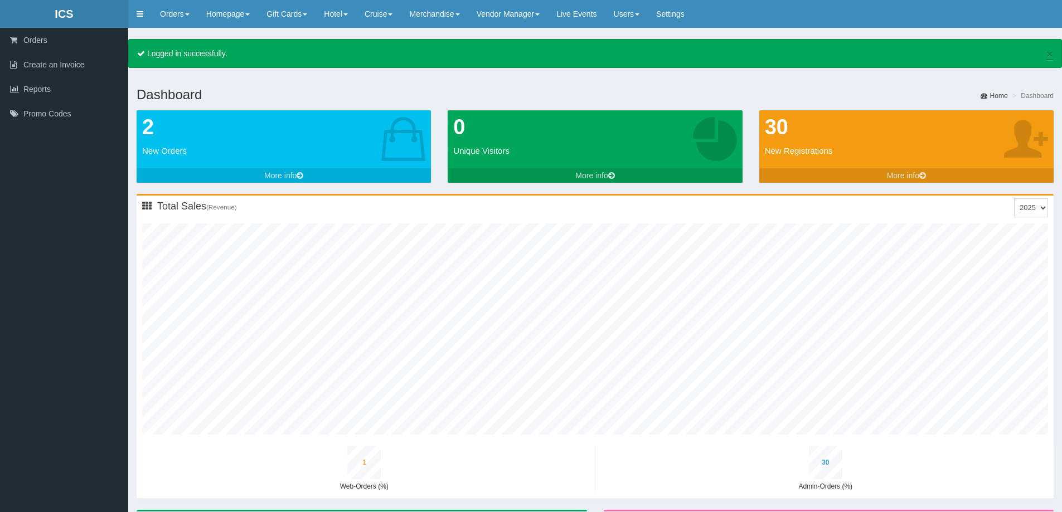
type input "31"
type input "5"
type input "27"
type input "1"
type input "31"
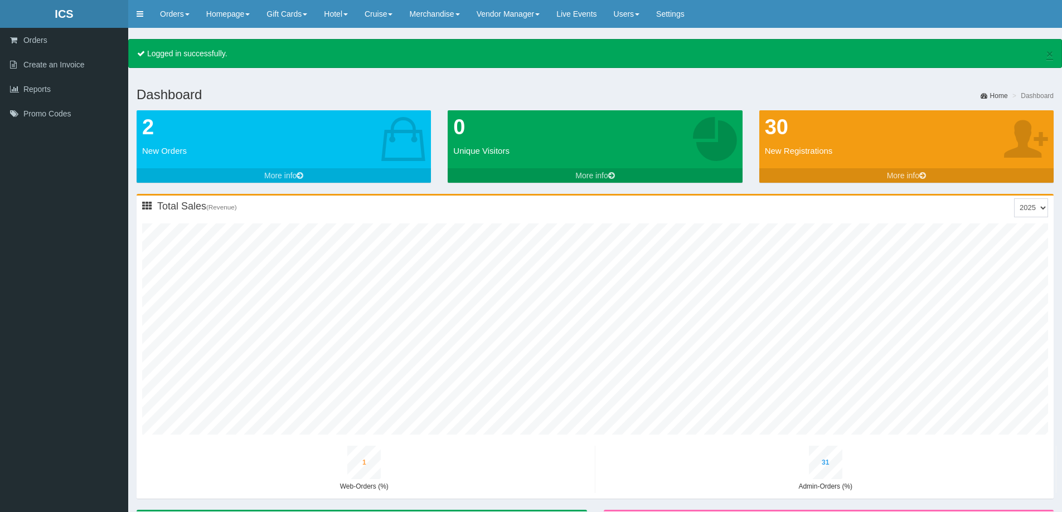
type input "1"
type input "33"
type input "5"
type input "29"
type input "1"
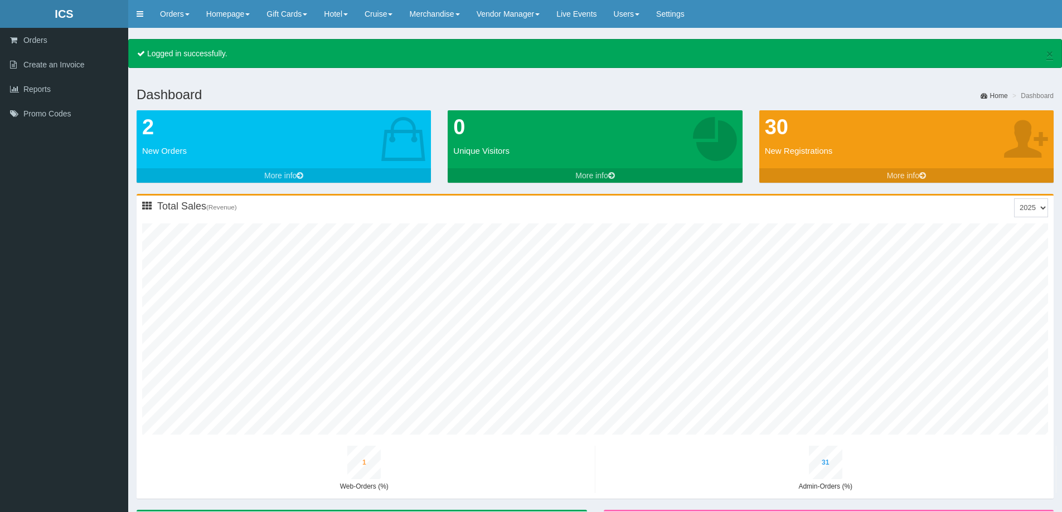
type input "34"
type input "1"
type input "35"
type input "6"
type input "31"
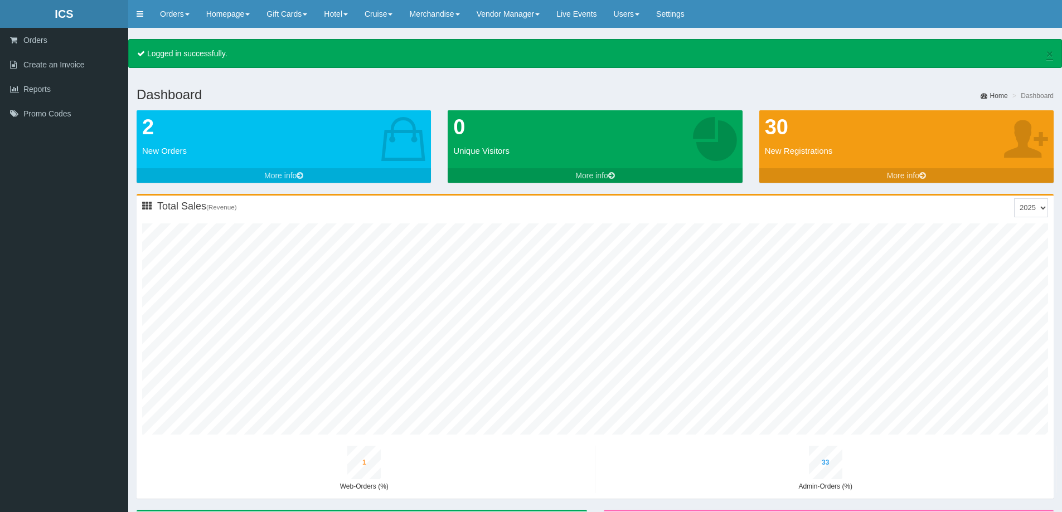
type input "1"
type input "36"
type input "1"
type input "38"
type input "6"
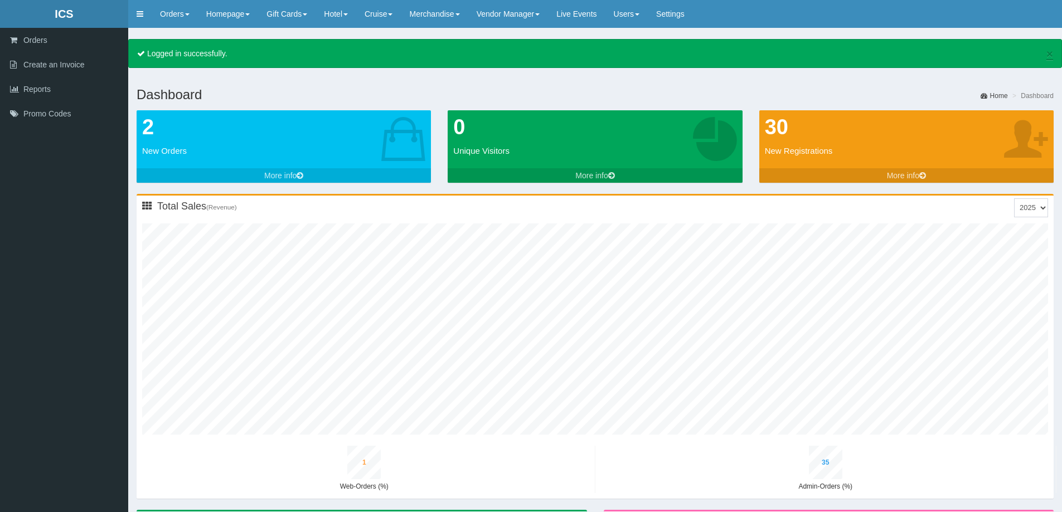
type input "33"
type input "1"
type input "38"
type input "1"
type input "40"
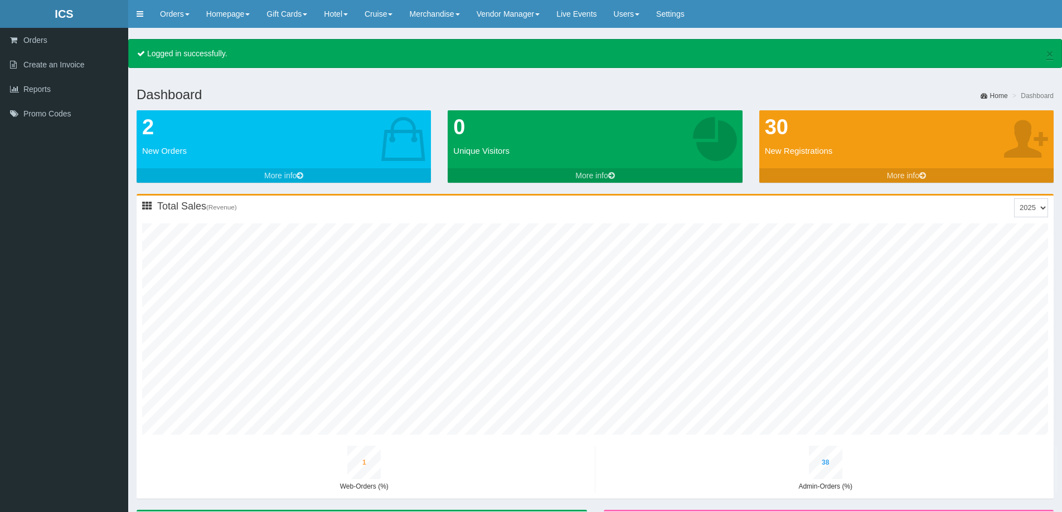
type input "7"
type input "35"
type input "1"
type input "41"
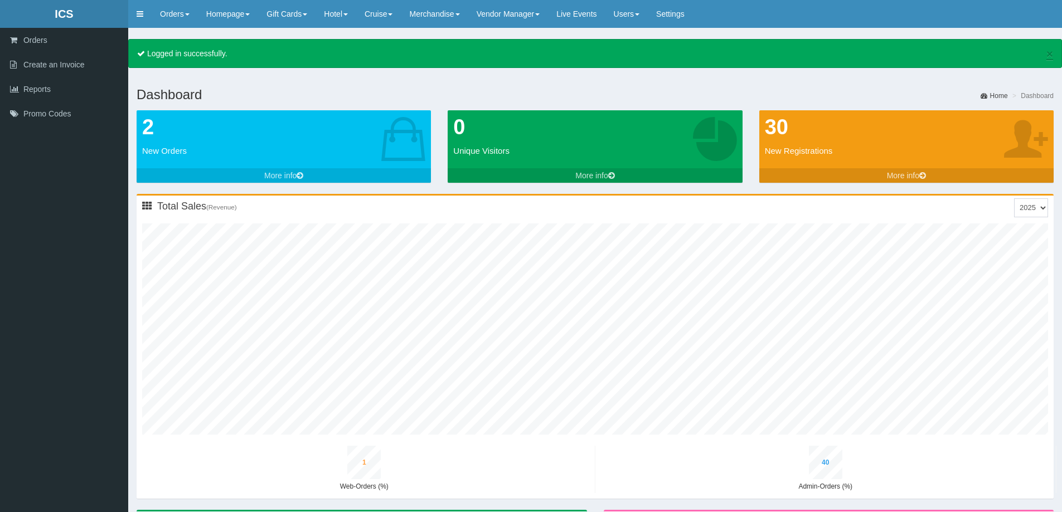
type input "2"
type input "43"
type input "7"
type input "37"
type input "1"
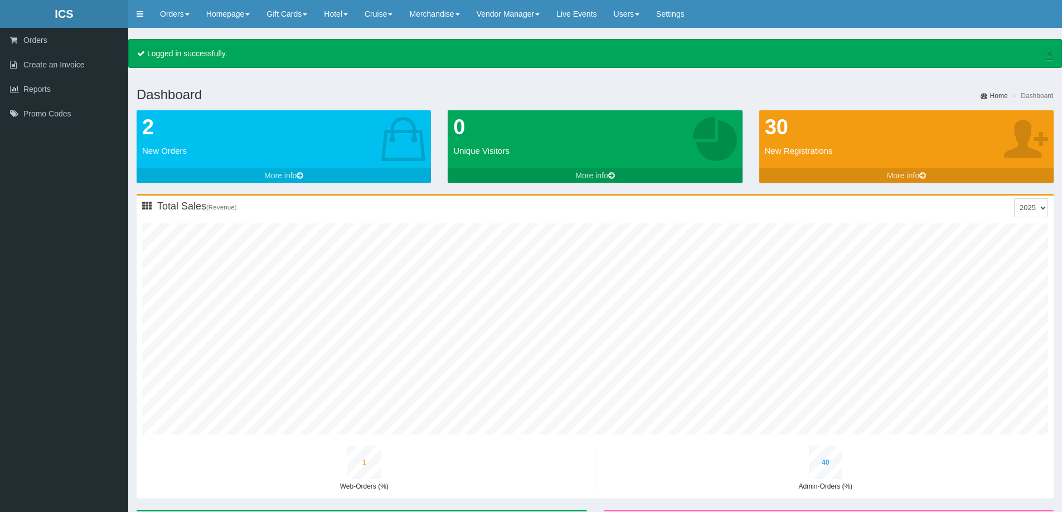
type input "43"
type input "2"
type input "45"
type input "7"
type input "39"
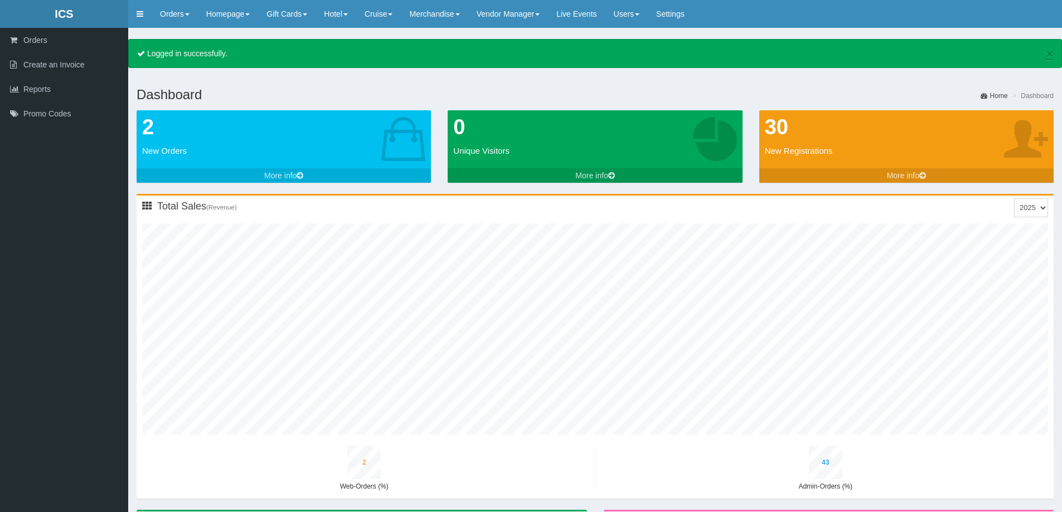
type input "1"
type input "46"
type input "2"
type input "48"
type input "8"
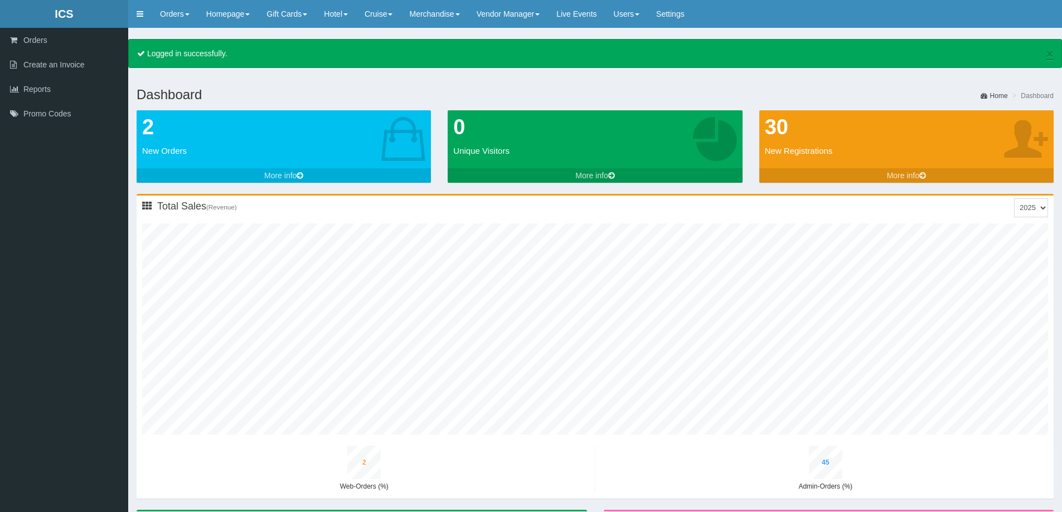
type input "42"
type input "1"
type input "48"
type input "2"
type input "50"
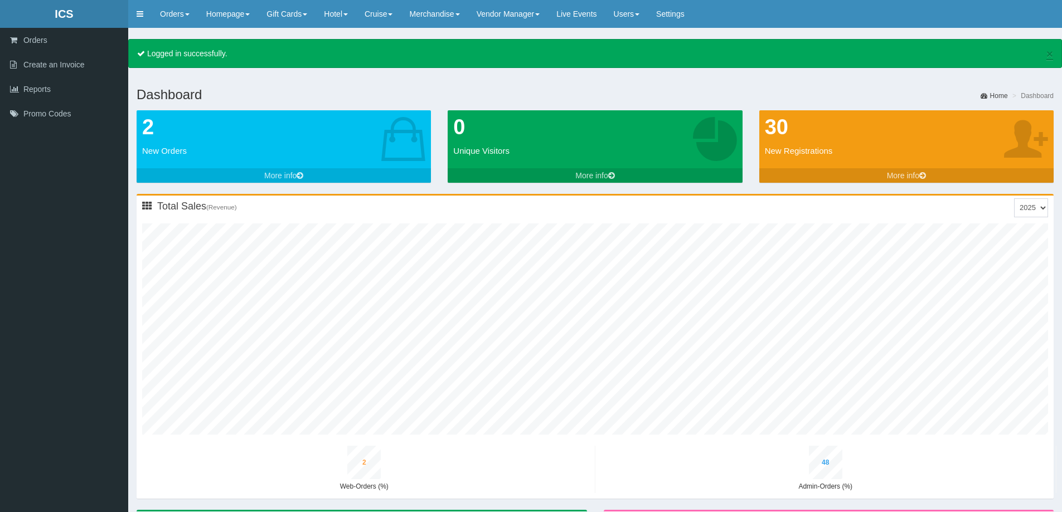
type input "8"
type input "44"
type input "1"
type input "51"
type input "2"
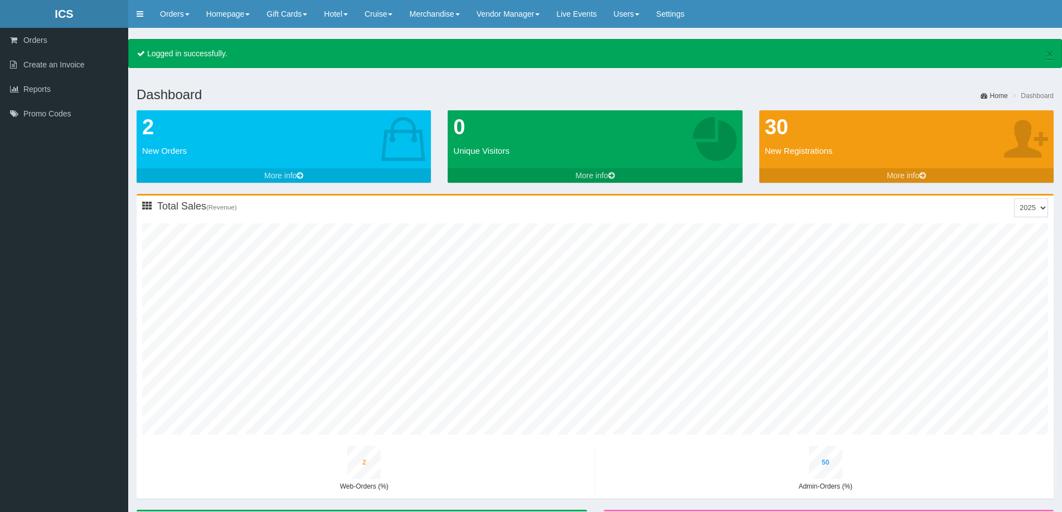
type input "53"
type input "9"
type input "46"
type input "1"
type input "54"
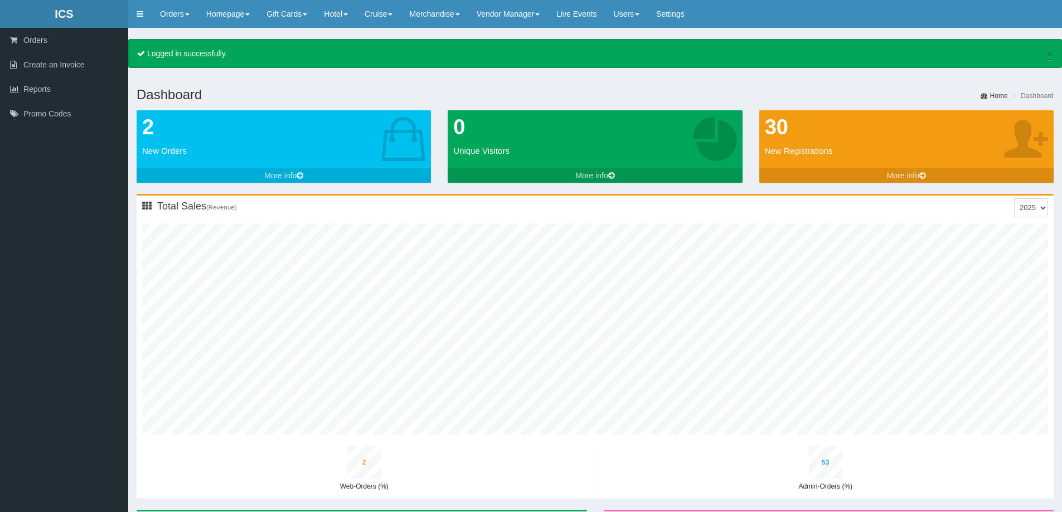
type input "2"
type input "56"
type input "9"
type input "48"
type input "1"
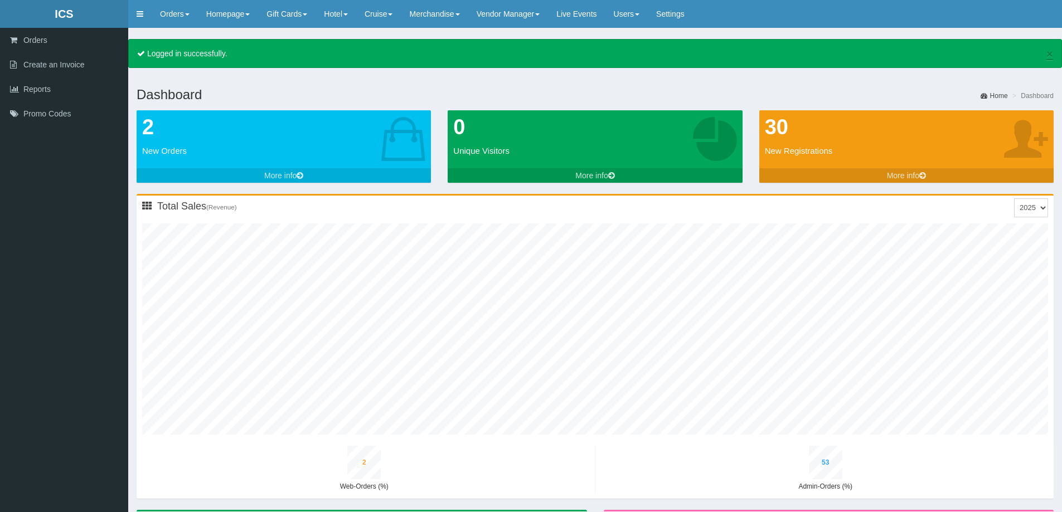
type input "56"
type input "2"
type input "58"
type input "9"
type input "50"
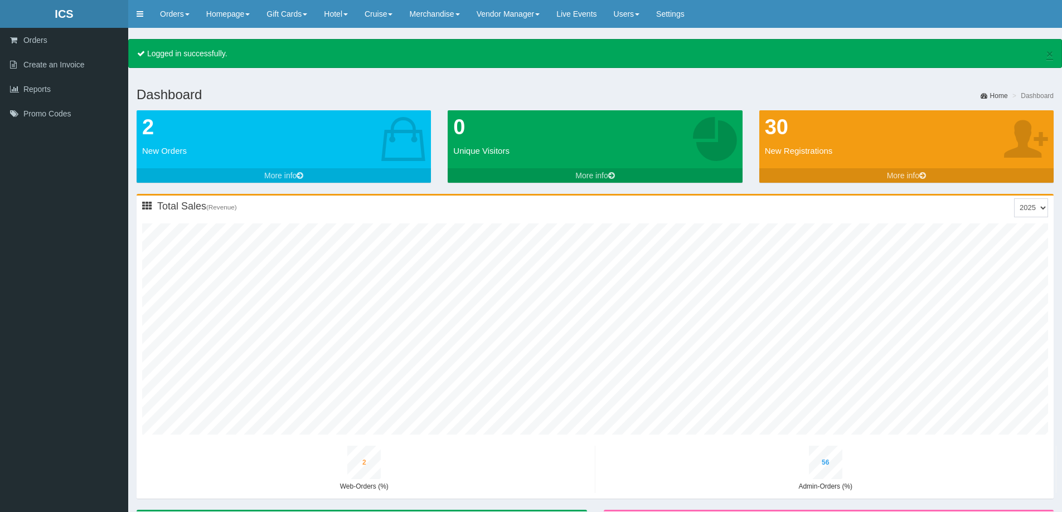
type input "1"
type input "59"
type input "2"
type input "60"
type input "10"
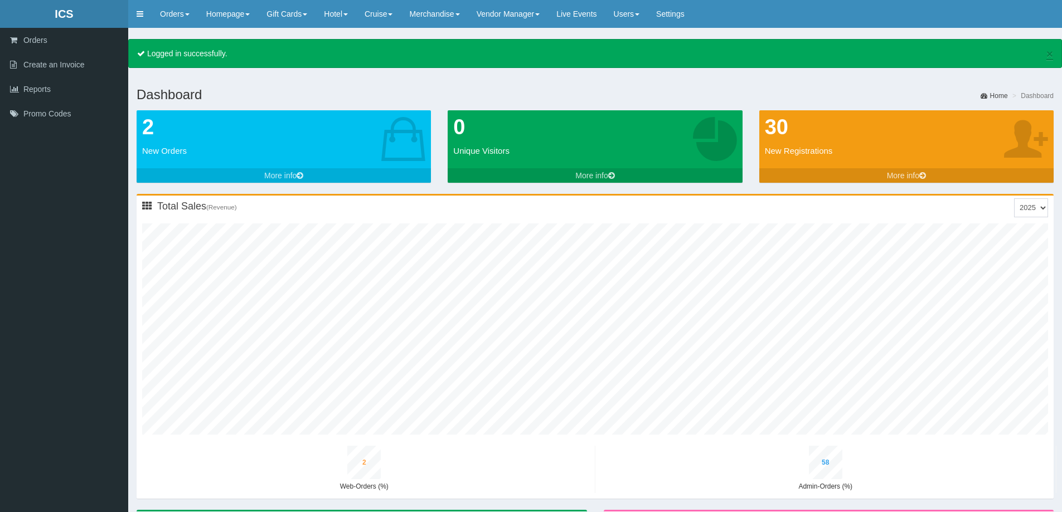
type input "53"
type input "1"
type input "61"
type input "2"
type input "63"
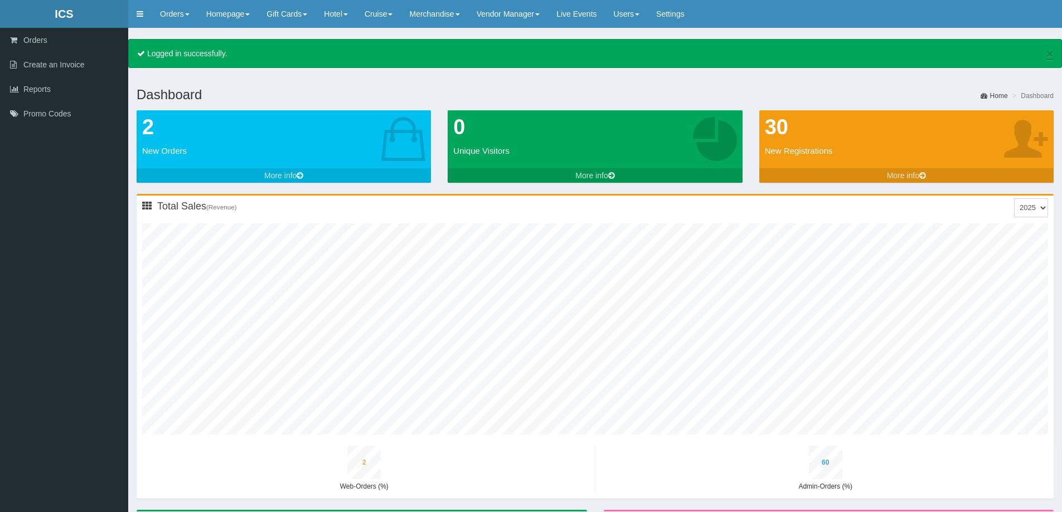
type input "10"
type input "55"
type input "1"
type input "64"
type input "2"
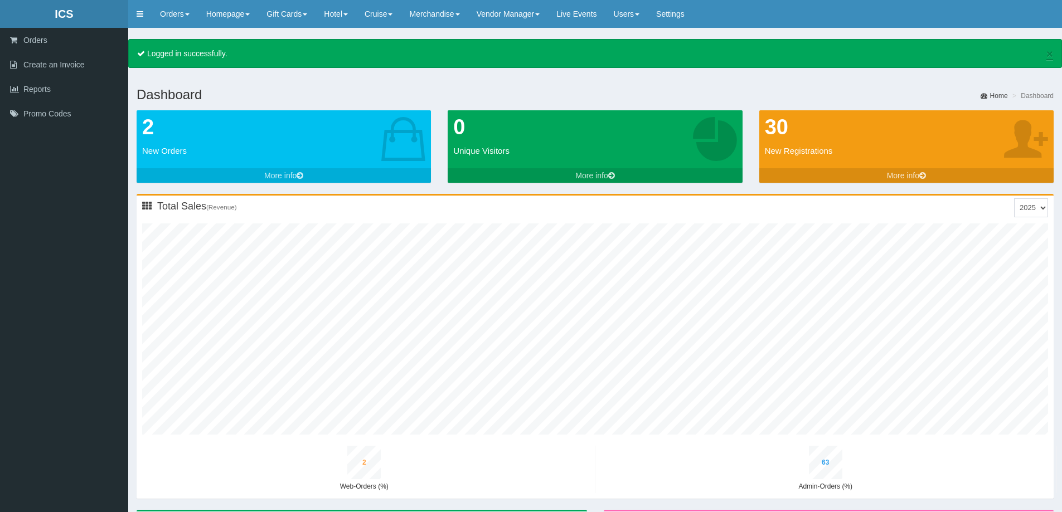
type input "65"
type input "11"
type input "57"
type input "1"
type input "66"
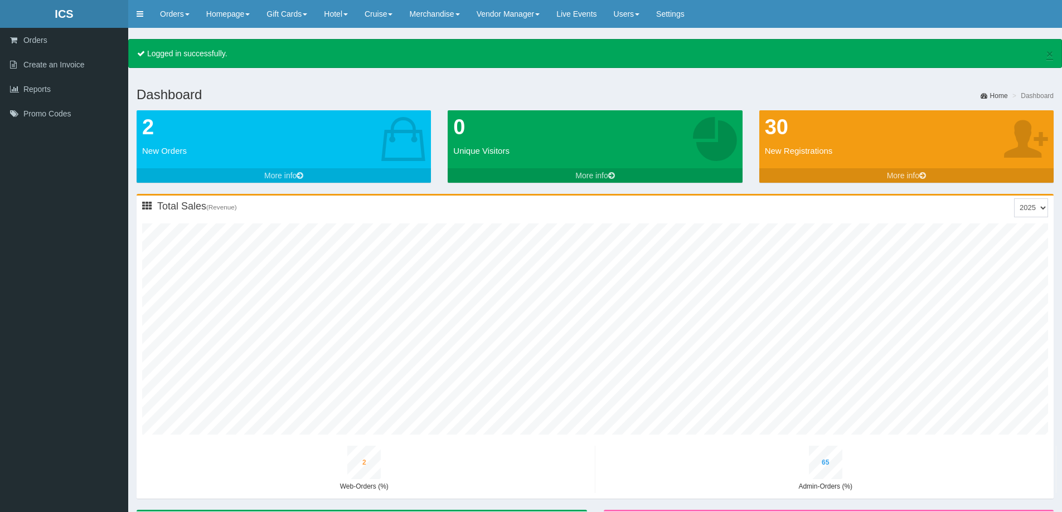
type input "2"
type input "67"
type input "11"
type input "59"
type input "2"
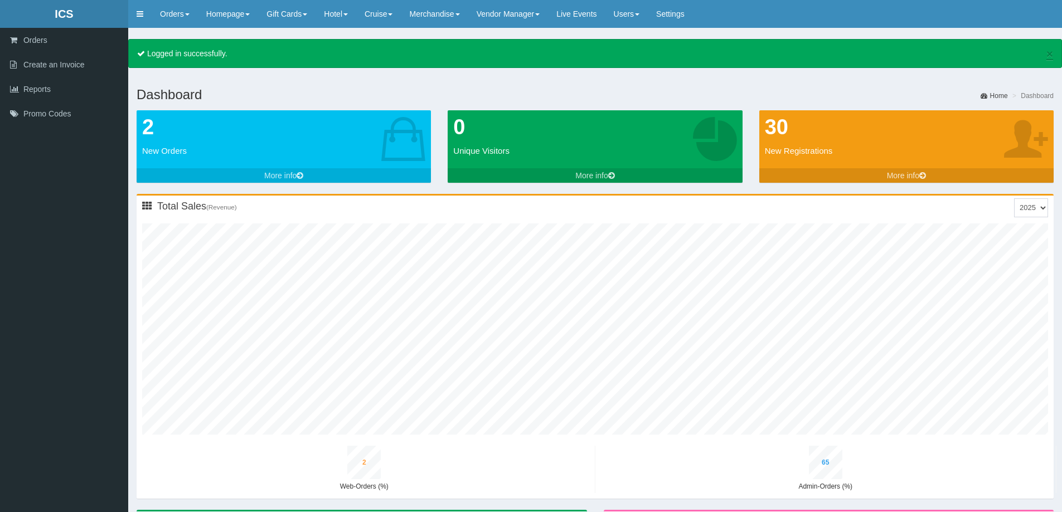
type input "68"
type input "3"
type input "70"
type input "11"
type input "61"
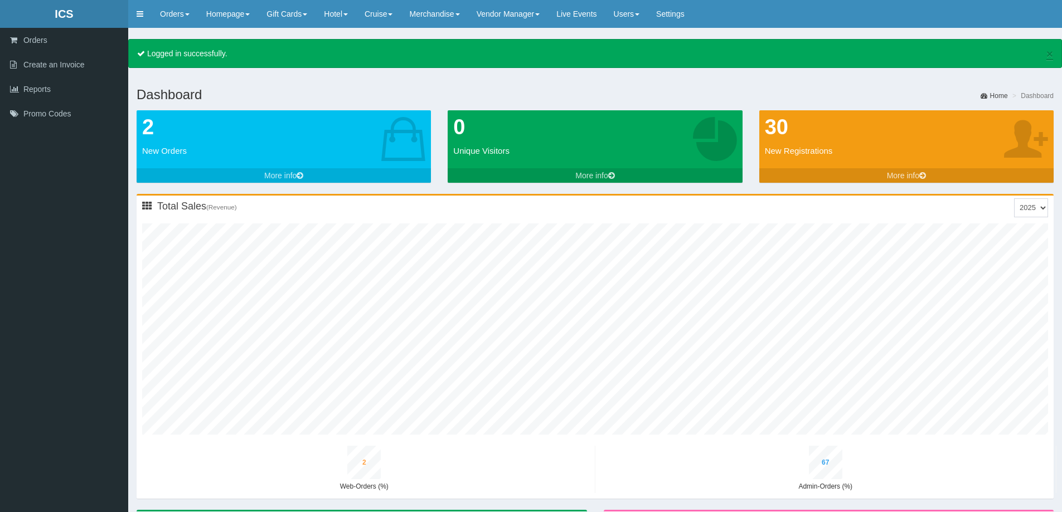
type input "2"
type input "71"
type input "3"
type input "72"
type input "12"
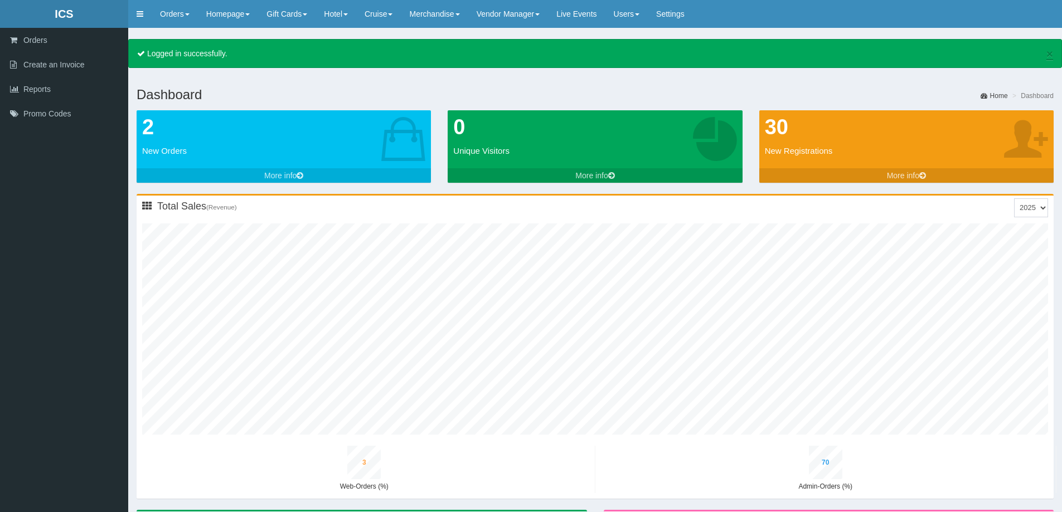
type input "63"
type input "2"
type input "73"
